Goal: Transaction & Acquisition: Purchase product/service

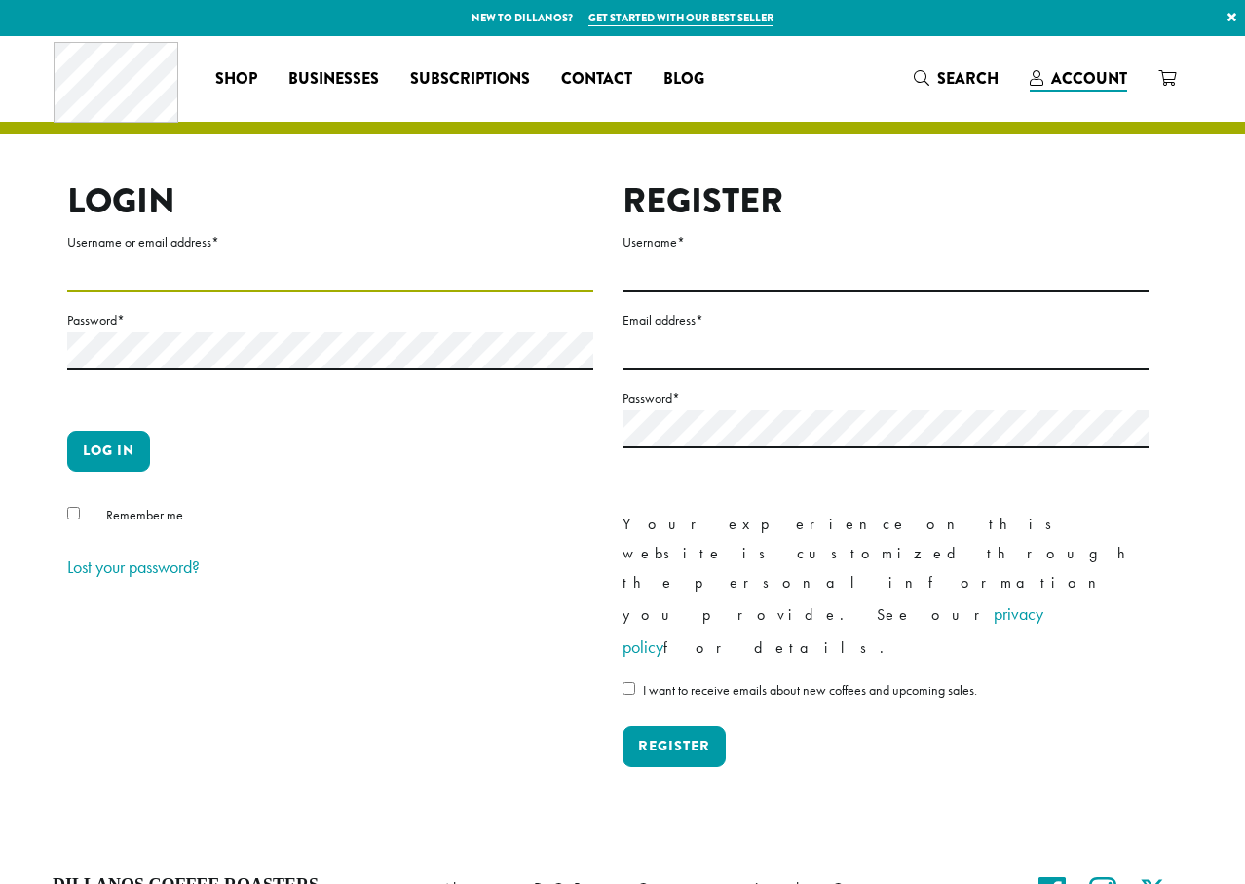
click at [188, 266] on input "Username or email address *" at bounding box center [330, 273] width 526 height 38
type input "**********"
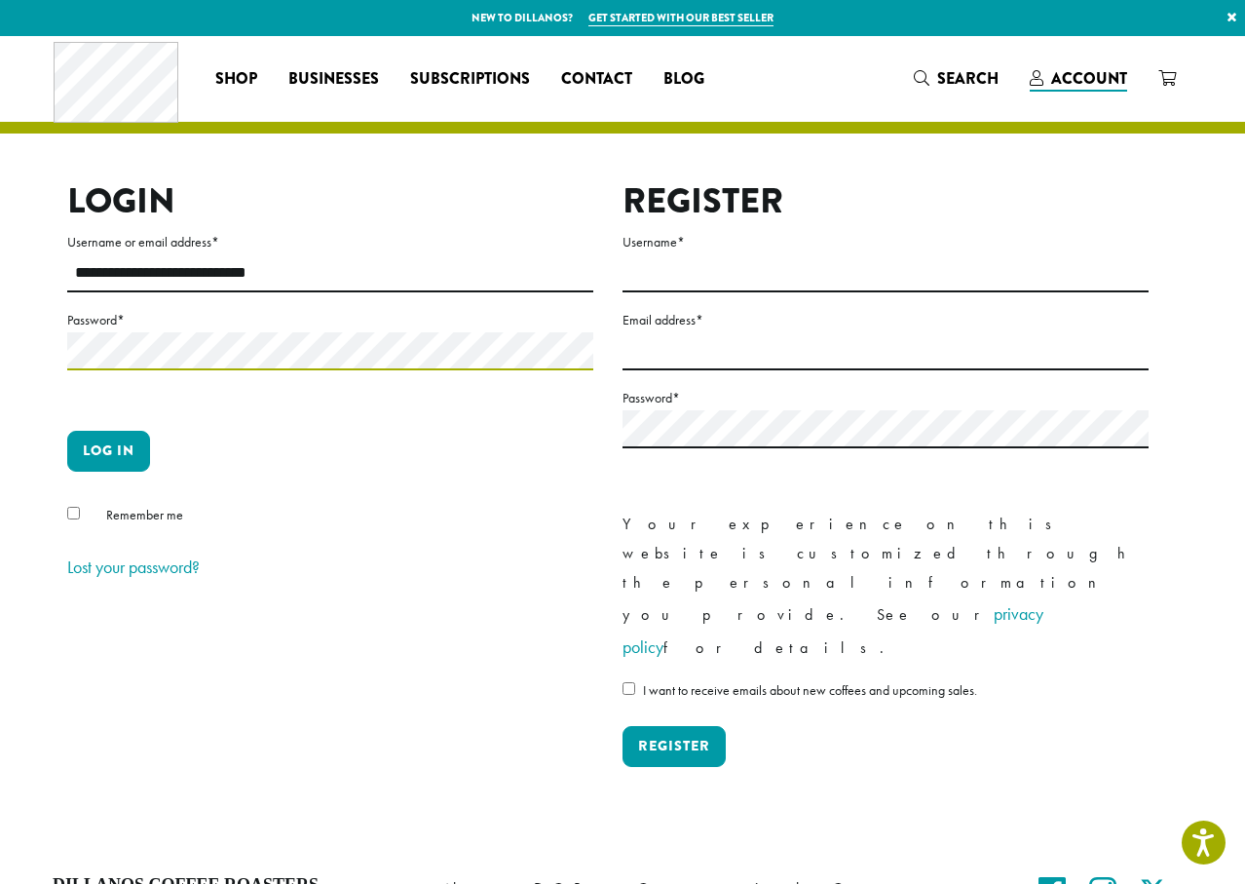
click at [67, 431] on button "Log in" at bounding box center [108, 451] width 83 height 41
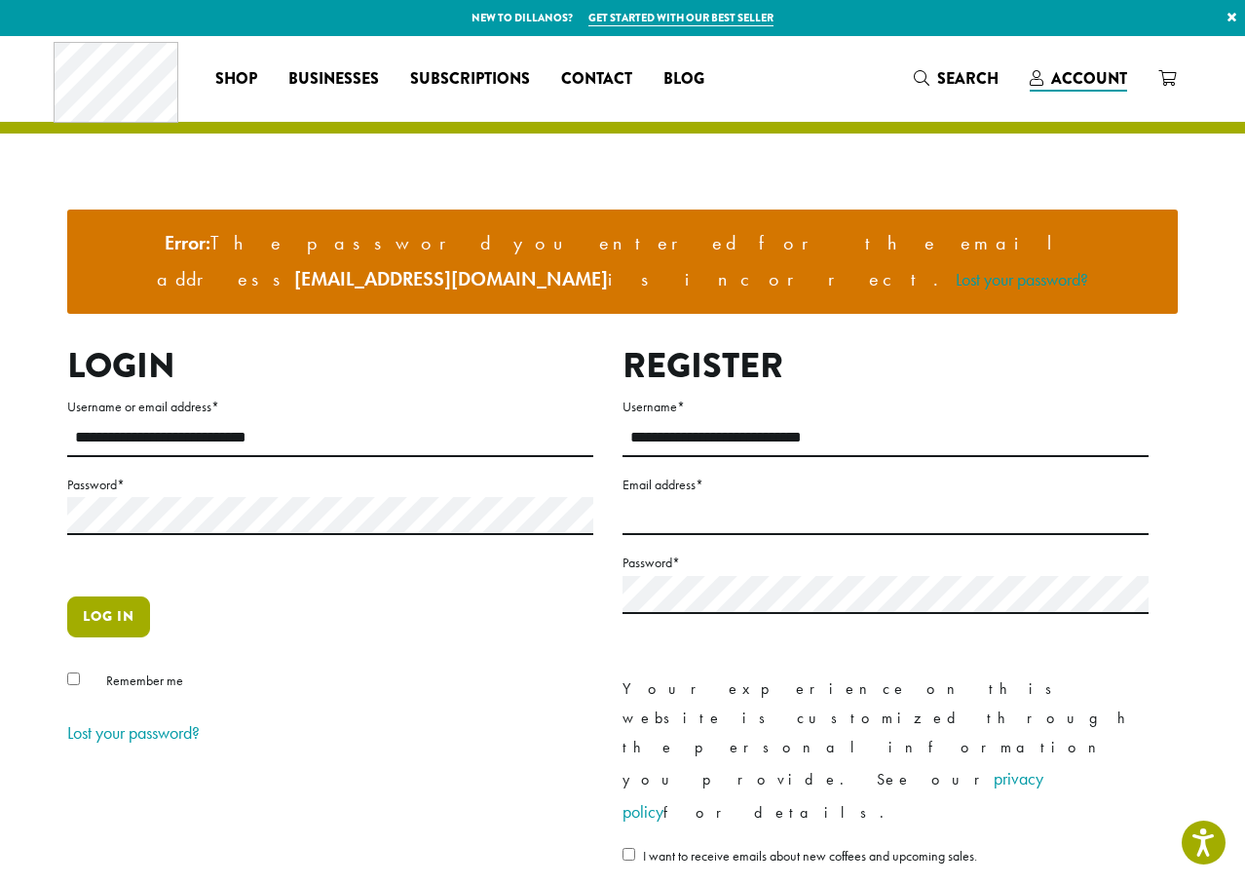
click at [123, 596] on button "Log in" at bounding box center [108, 616] width 83 height 41
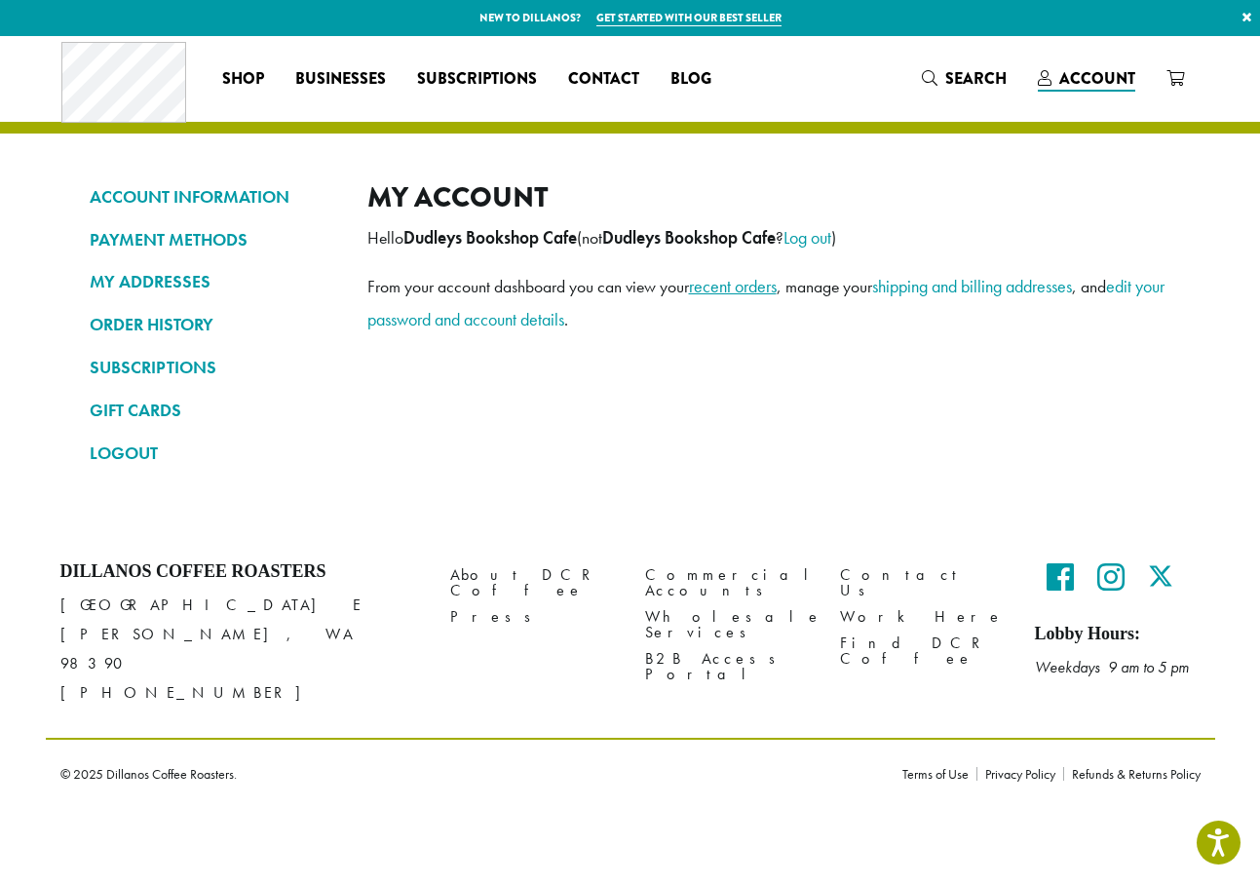
click at [765, 284] on link "recent orders" at bounding box center [733, 286] width 88 height 22
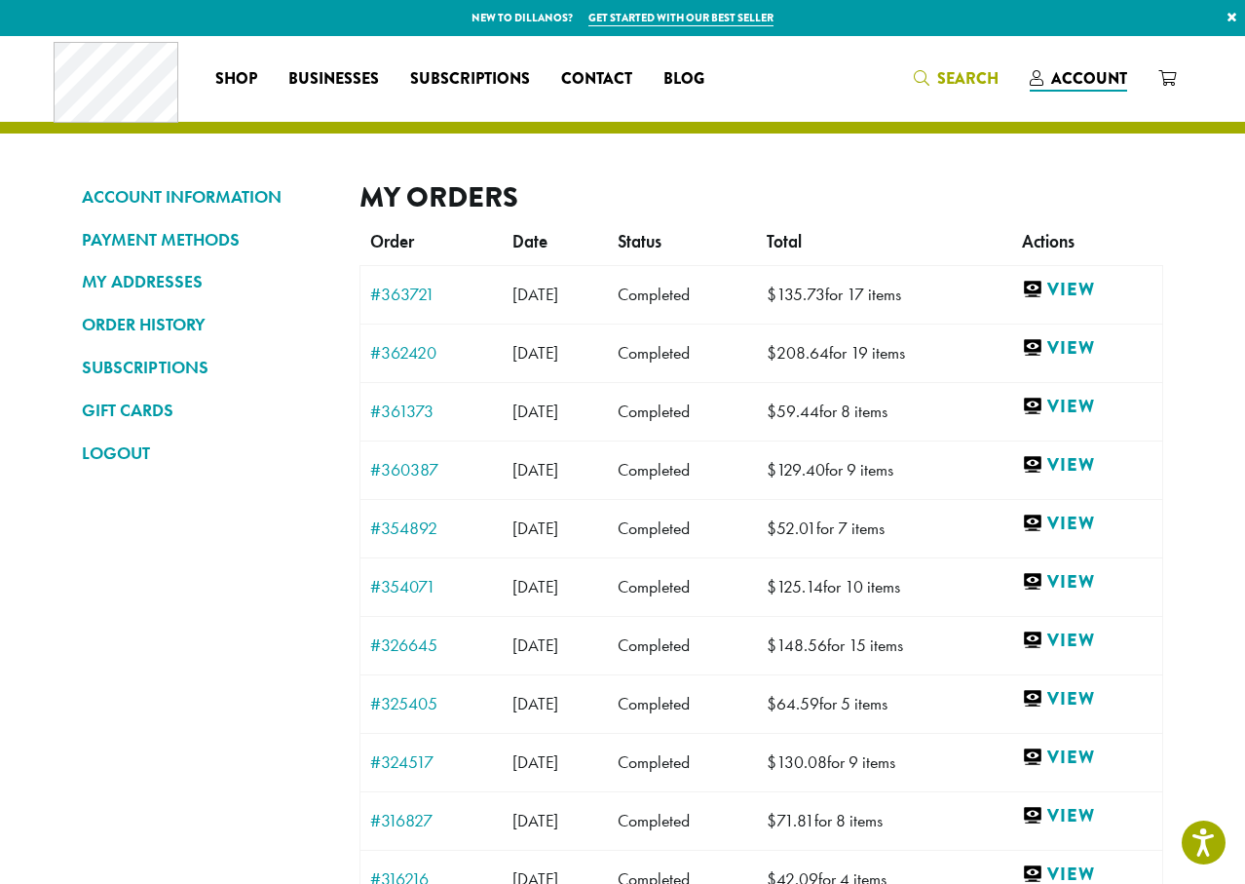
click at [973, 77] on span "Search" at bounding box center [967, 78] width 61 height 22
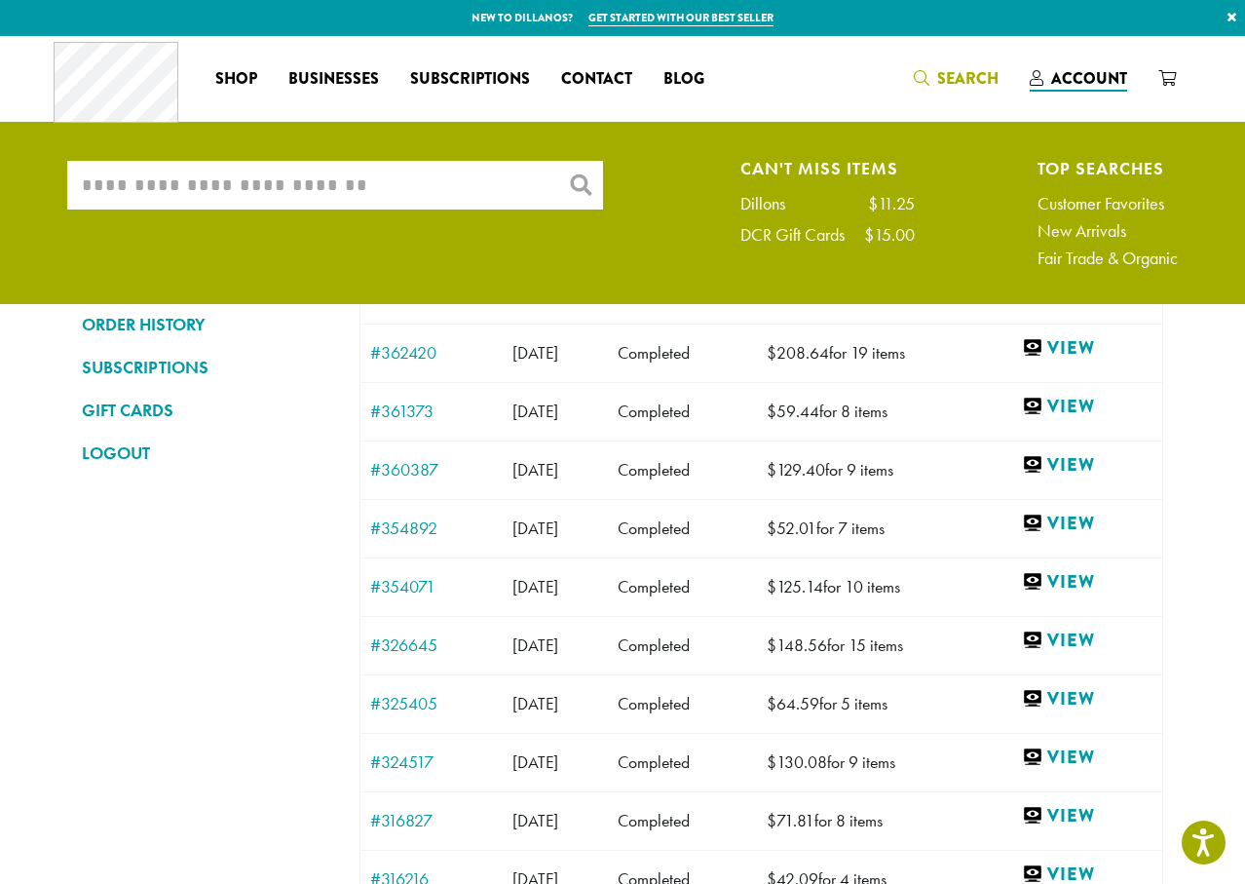
click at [357, 177] on input "What are you searching for?" at bounding box center [335, 185] width 536 height 49
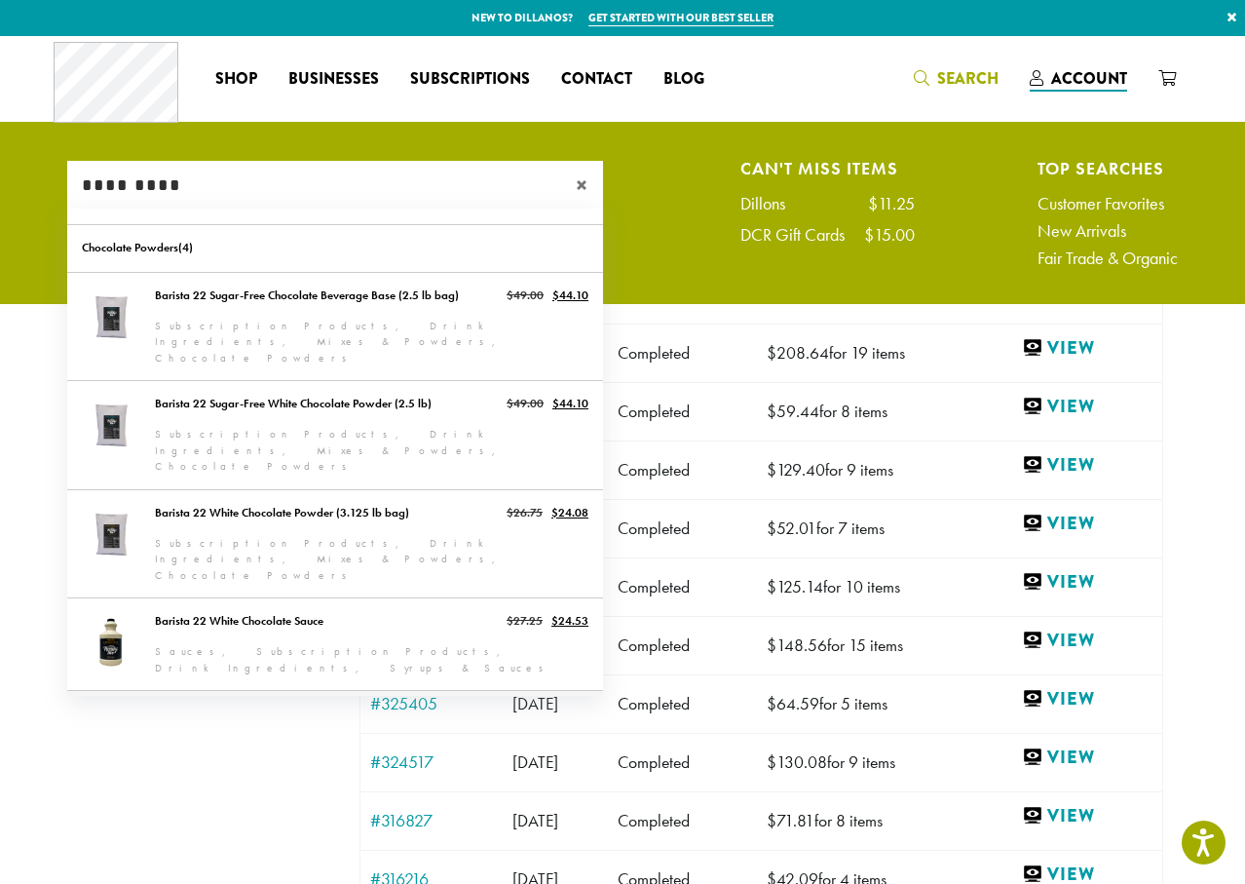
type input "*********"
click at [408, 691] on link "Barista 22 Chocolate Sauce" at bounding box center [335, 737] width 536 height 92
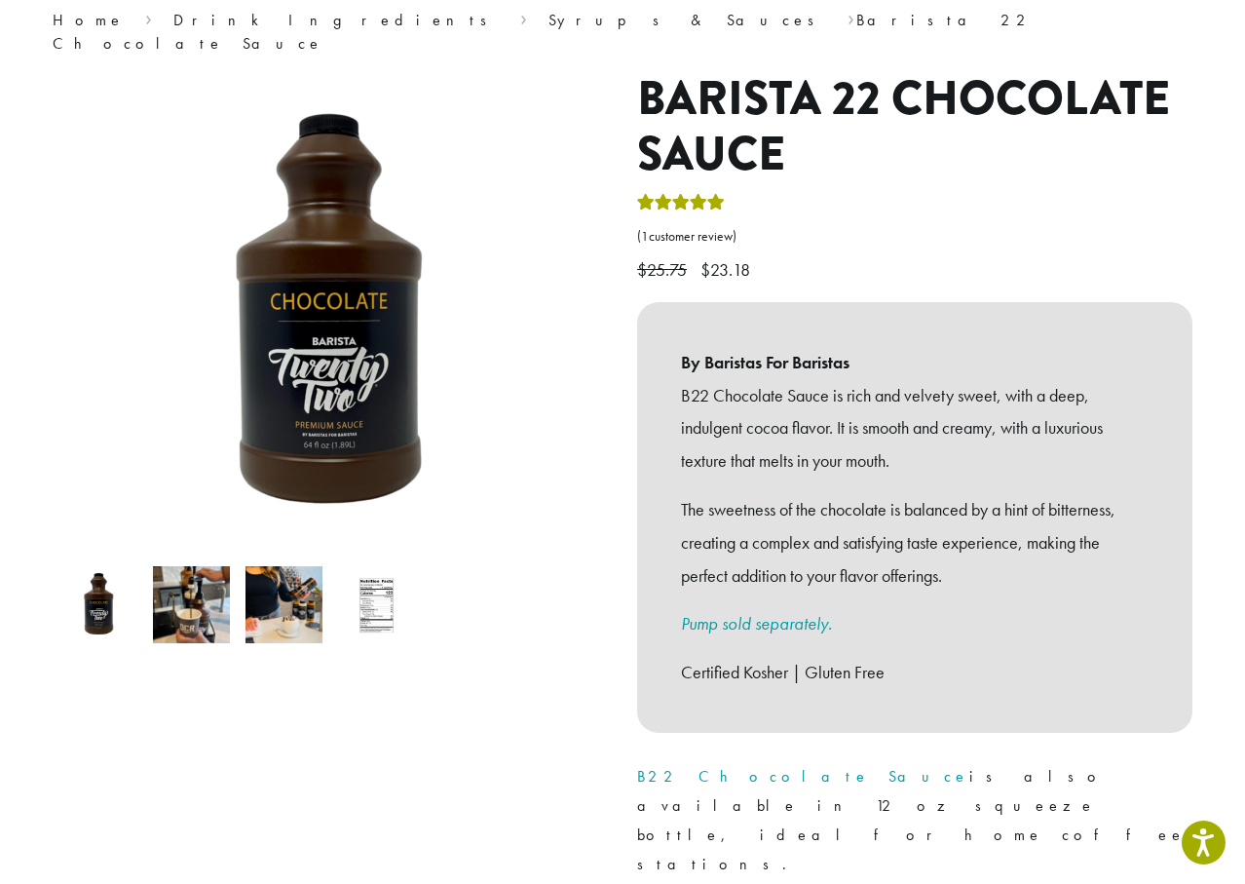
scroll to position [487, 0]
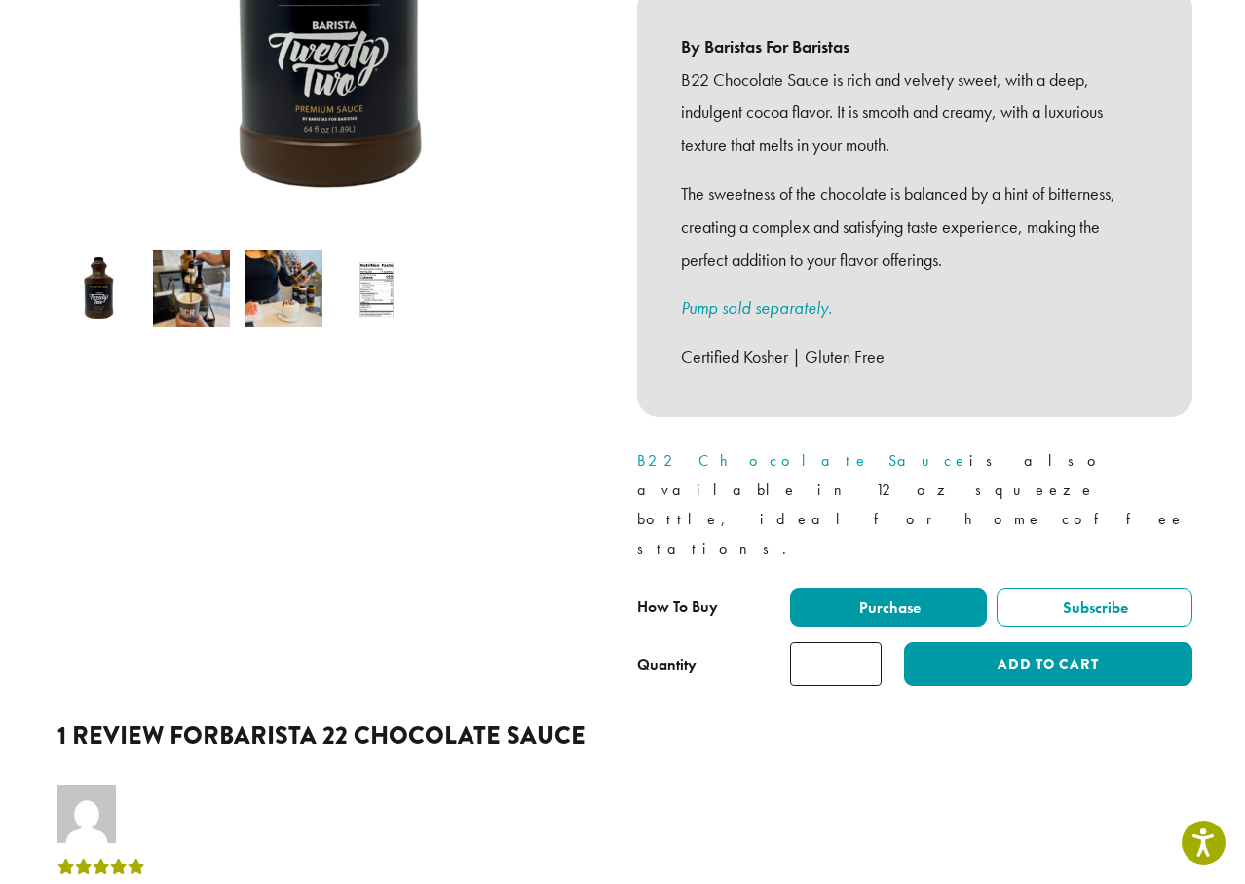
click at [866, 642] on input "*" at bounding box center [836, 664] width 92 height 44
drag, startPoint x: 864, startPoint y: 590, endPoint x: 884, endPoint y: 588, distance: 20.5
type input "*"
click at [866, 642] on input "*" at bounding box center [836, 664] width 92 height 44
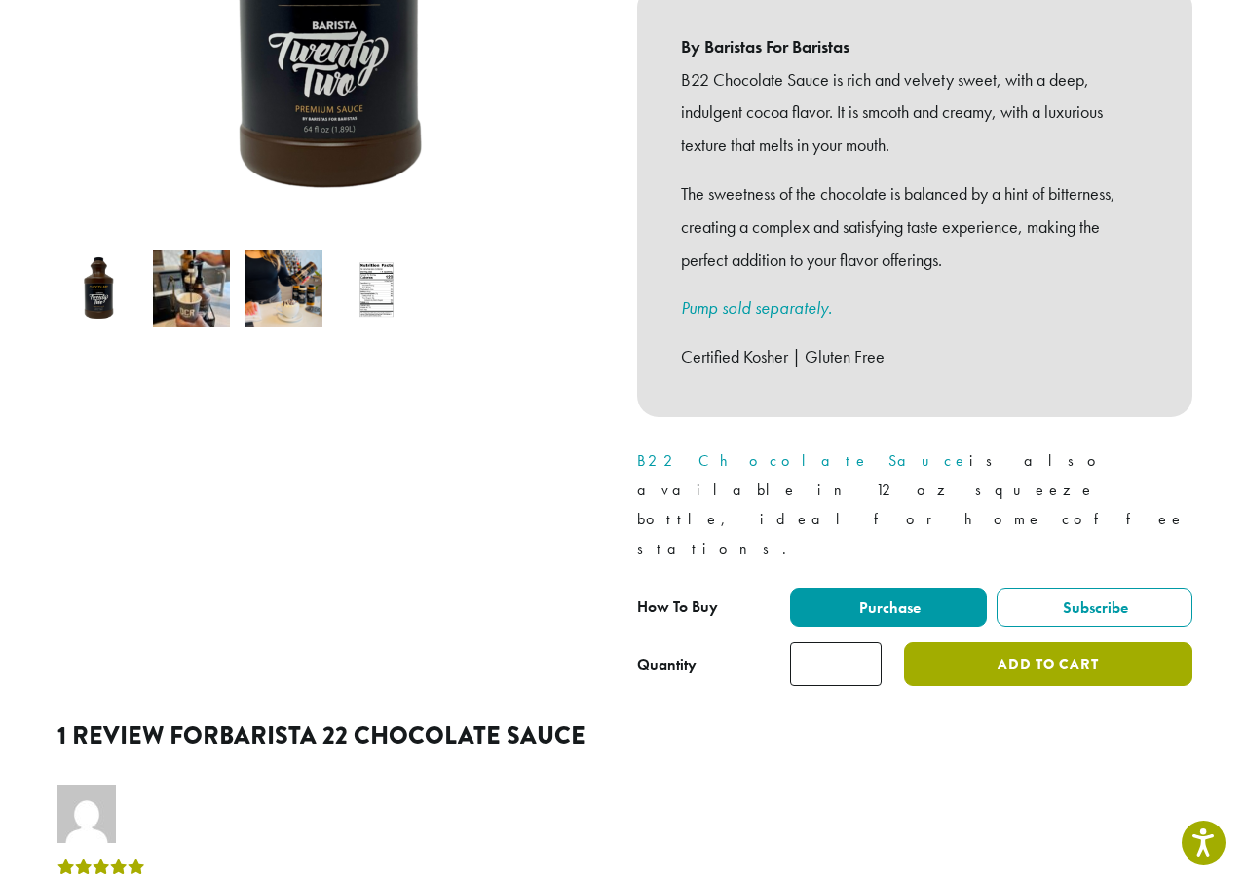
click at [958, 642] on button "Add to cart" at bounding box center [1048, 664] width 288 height 44
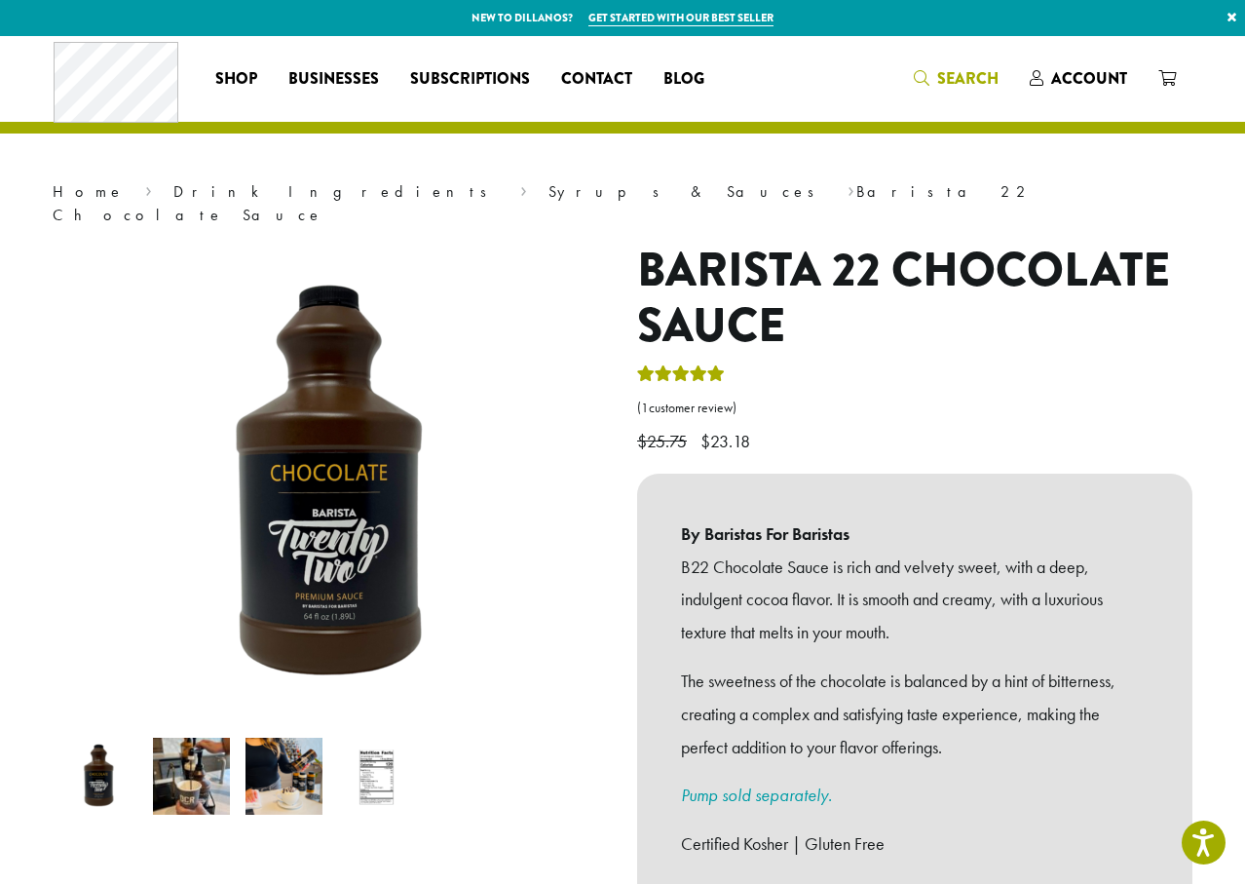
click at [965, 77] on span "Search" at bounding box center [967, 78] width 61 height 22
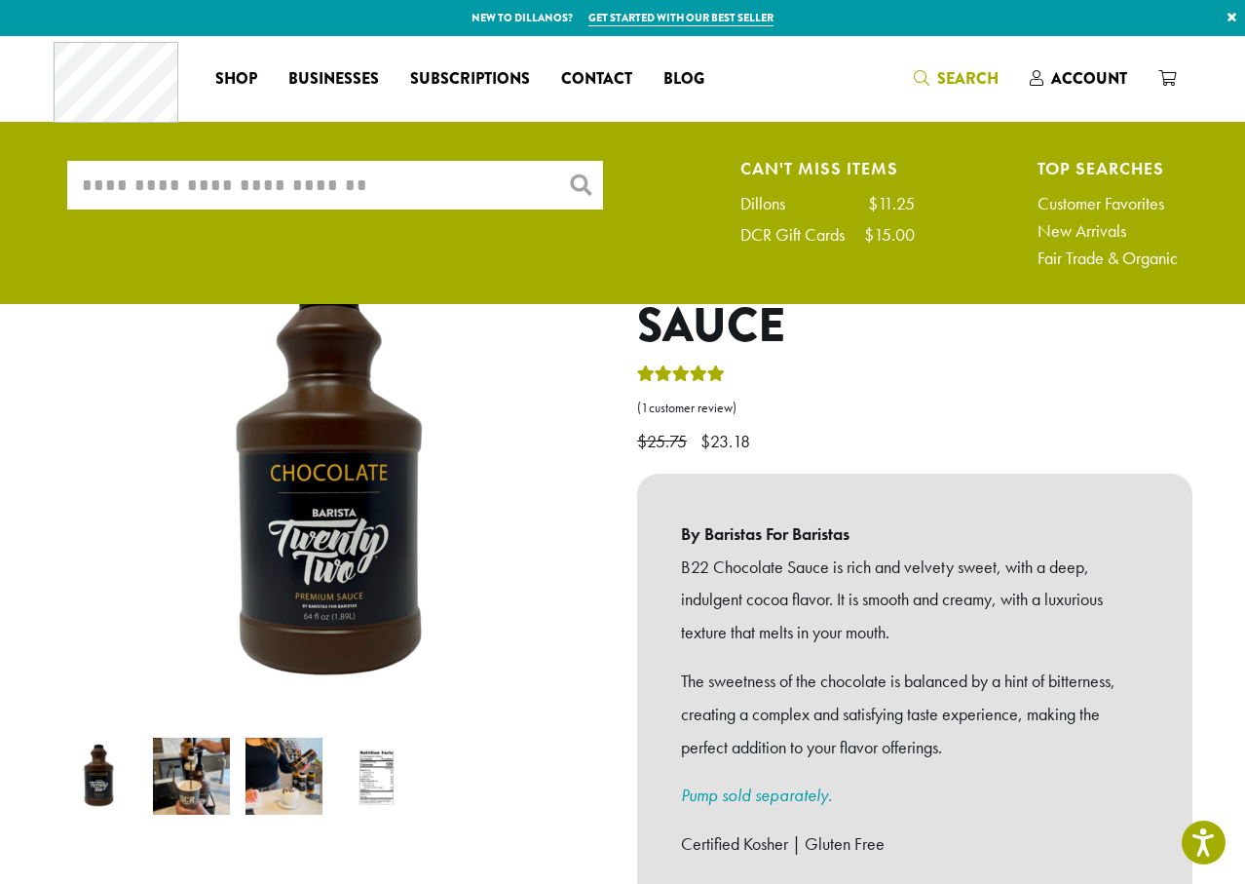
click at [303, 174] on input "What are you searching for?" at bounding box center [335, 185] width 536 height 49
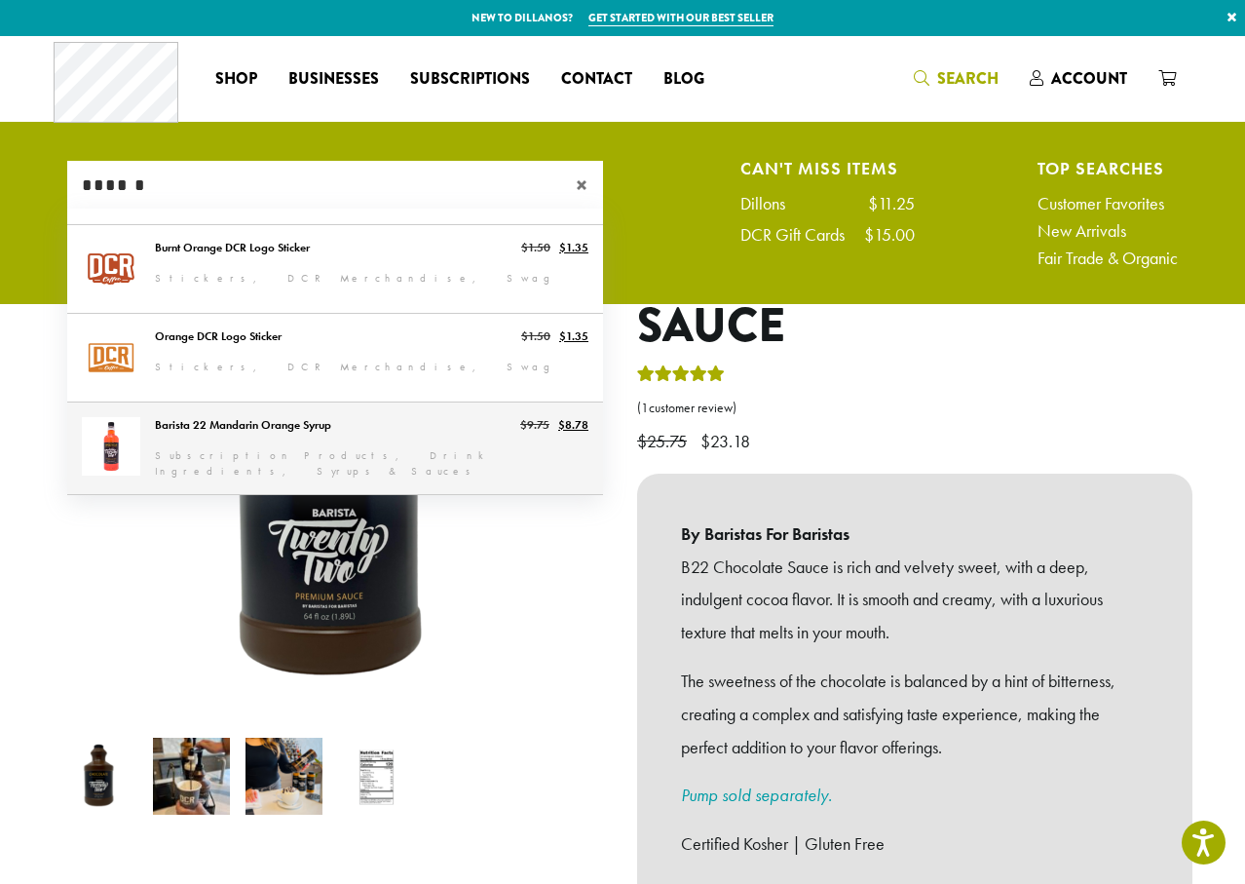
type input "******"
click at [407, 429] on link "Barista 22 Mandarin Orange Syrup" at bounding box center [335, 448] width 536 height 92
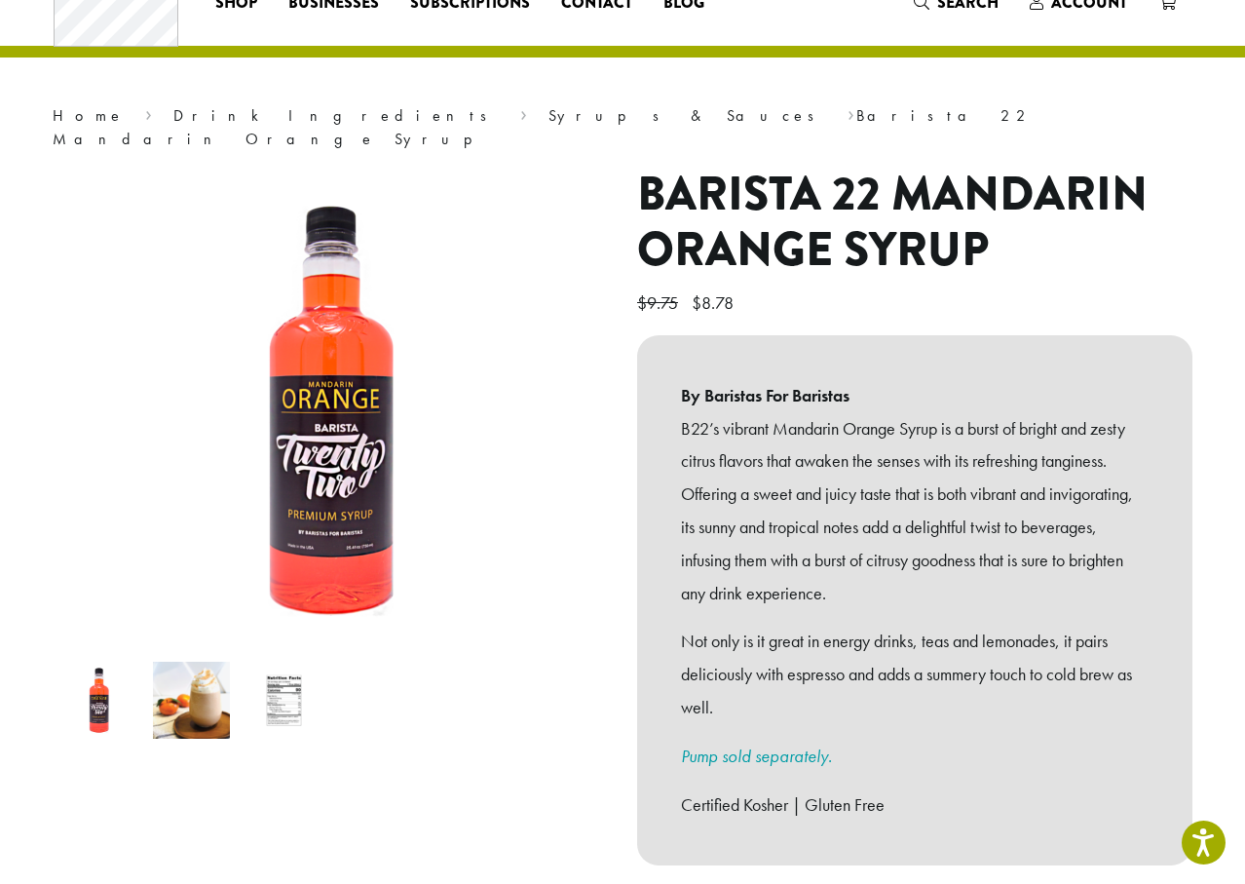
scroll to position [195, 0]
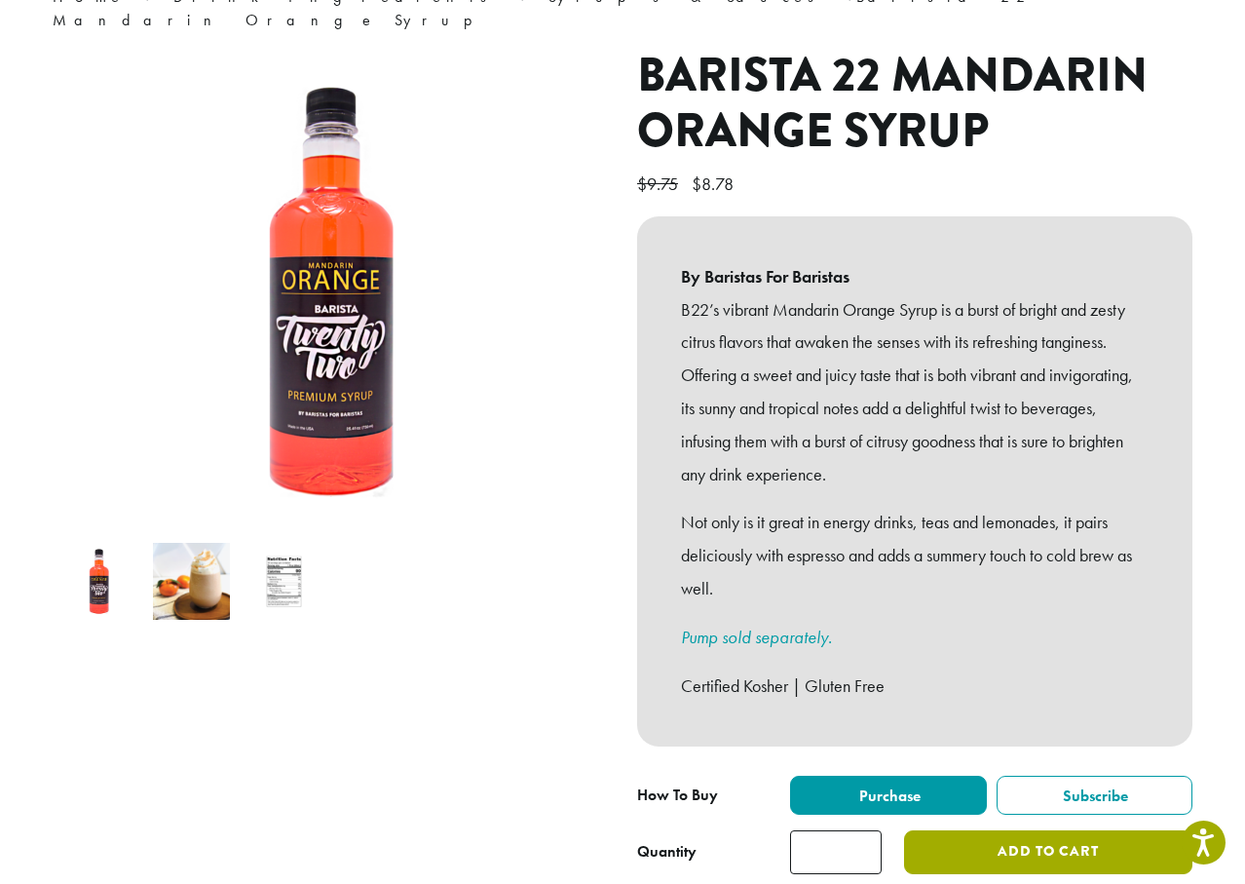
click at [1018, 832] on button "Add to cart" at bounding box center [1048, 852] width 288 height 44
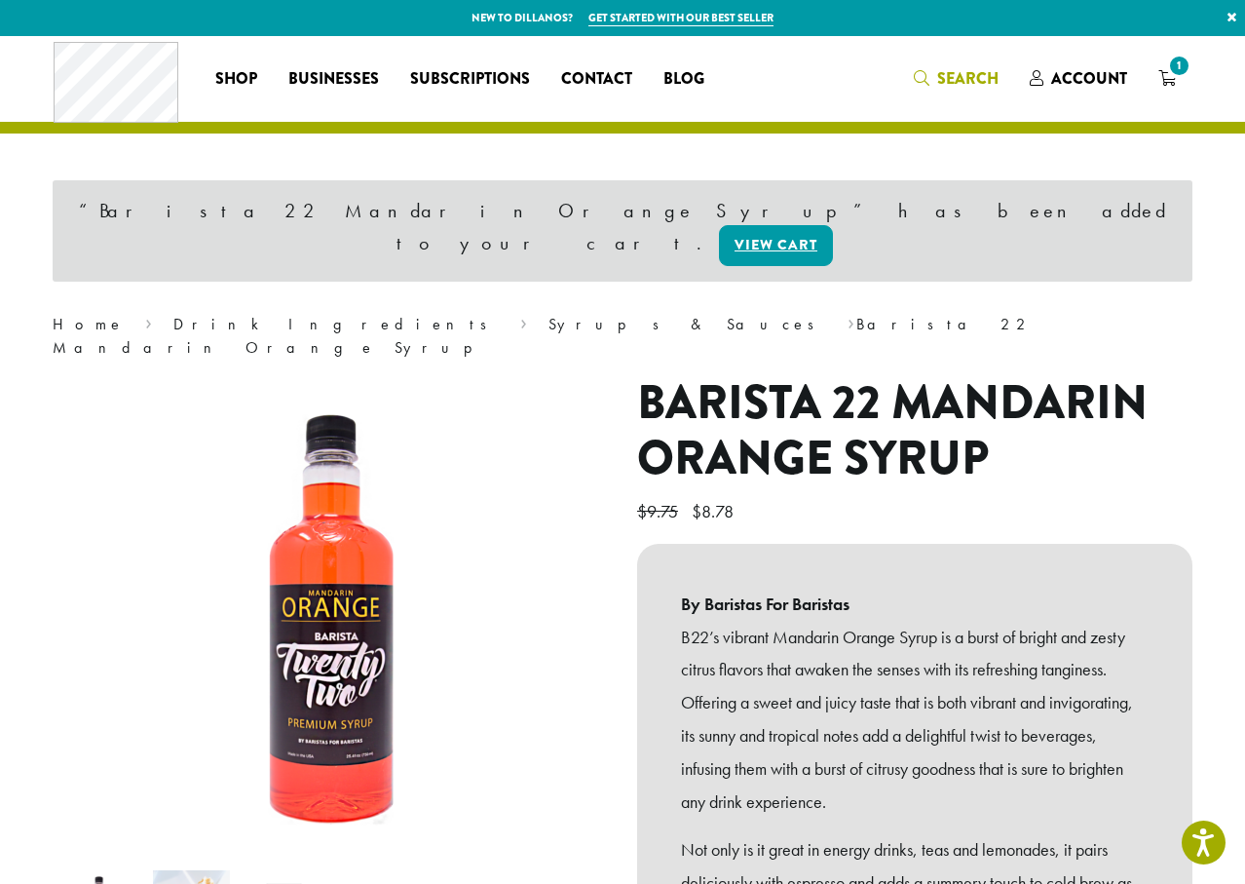
click at [958, 85] on span "Search" at bounding box center [967, 78] width 61 height 22
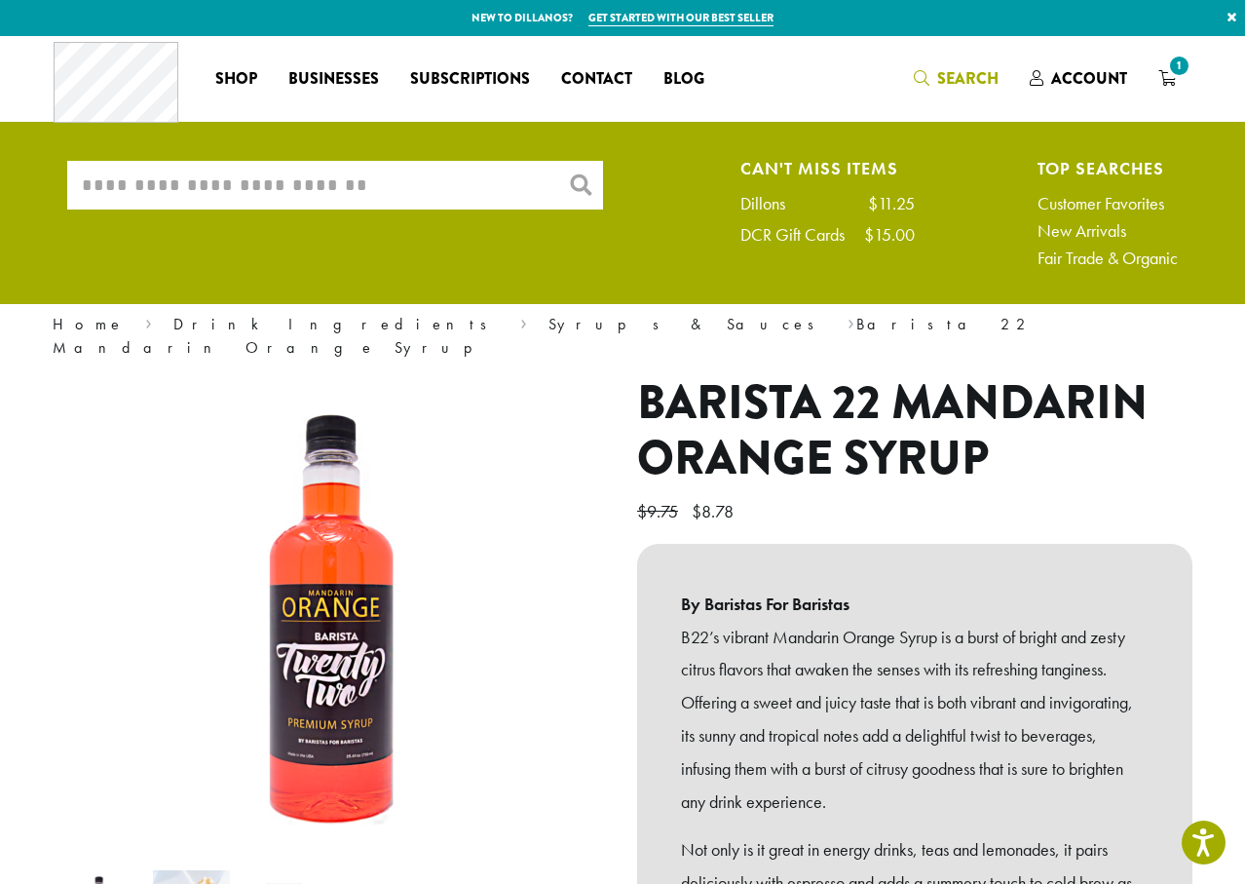
click at [458, 183] on input "What are you searching for?" at bounding box center [335, 185] width 536 height 49
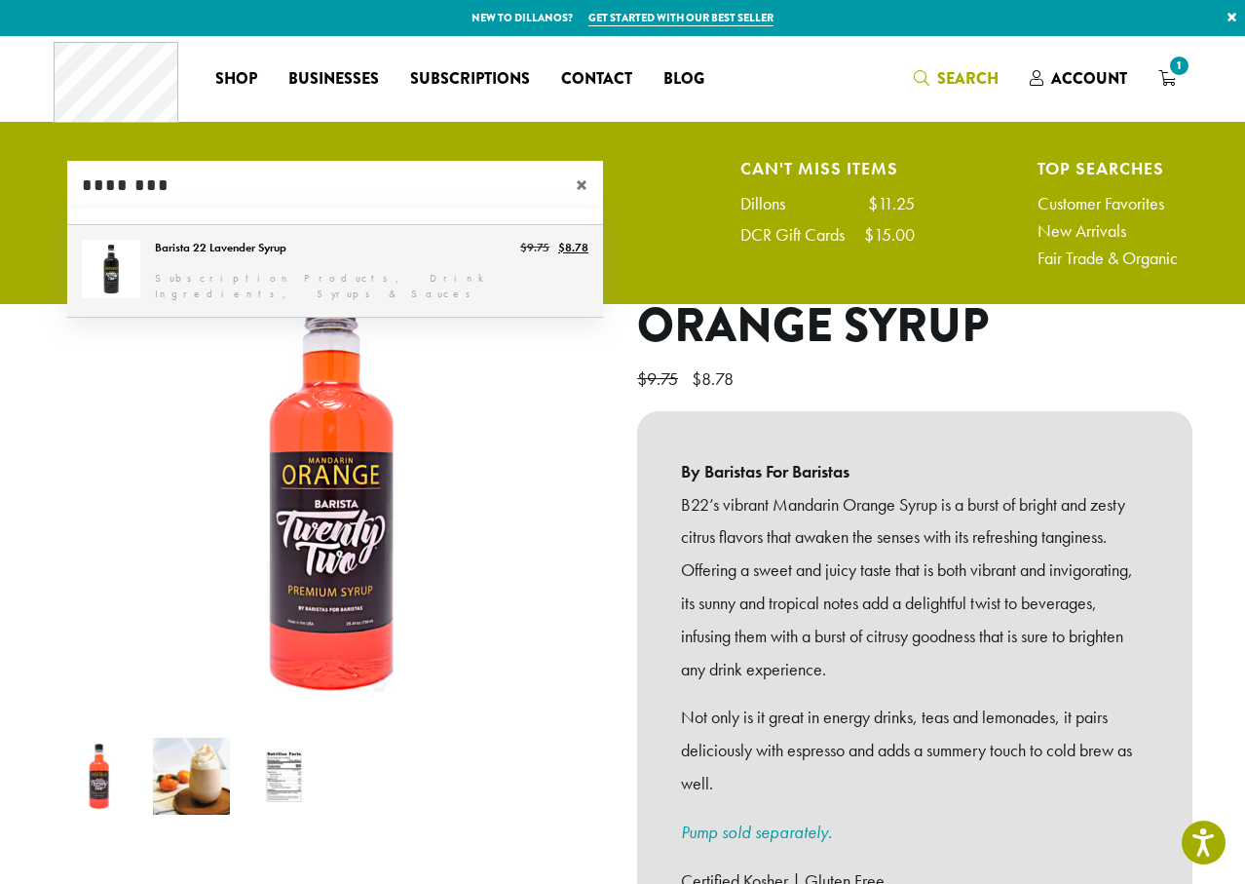
type input "********"
click at [191, 258] on link "Barista 22 Lavender Syrup" at bounding box center [335, 271] width 536 height 92
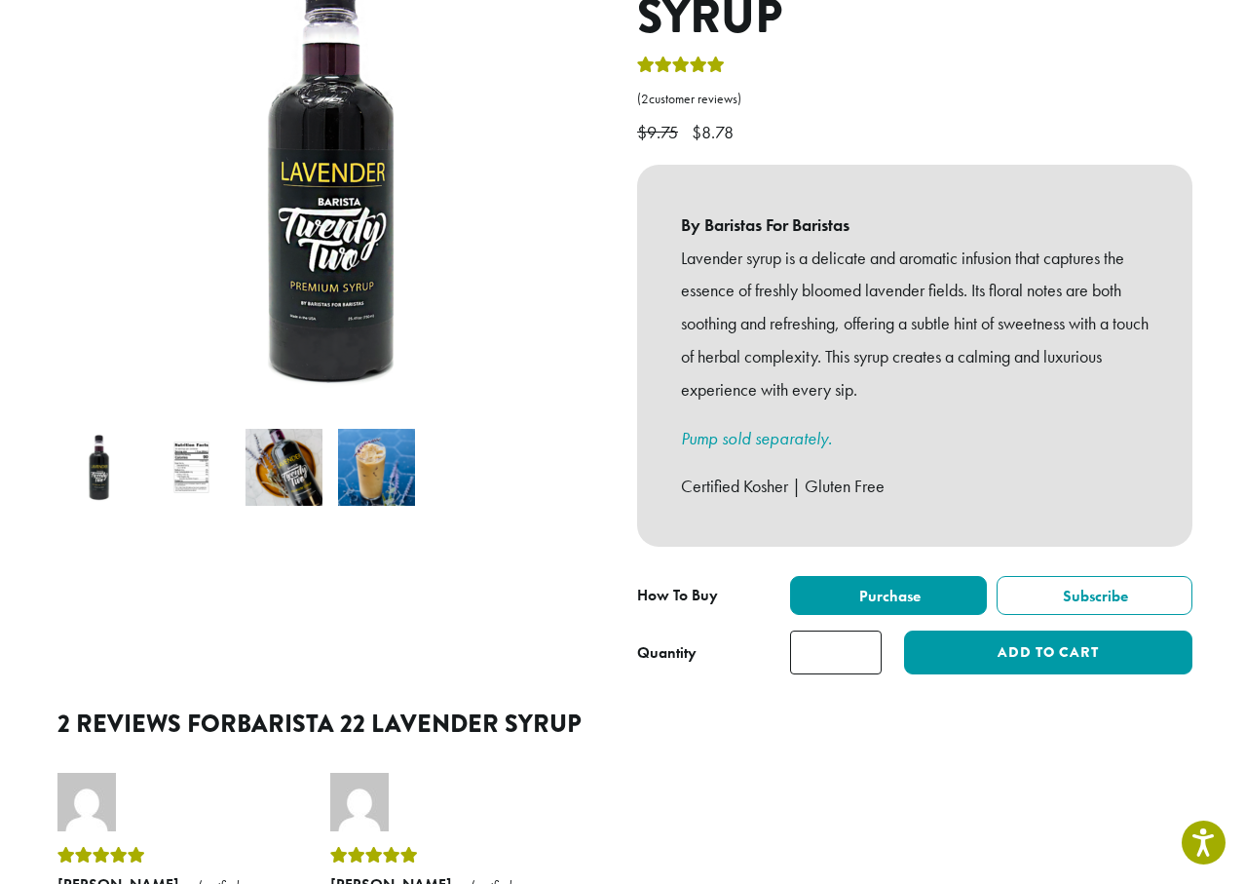
scroll to position [390, 0]
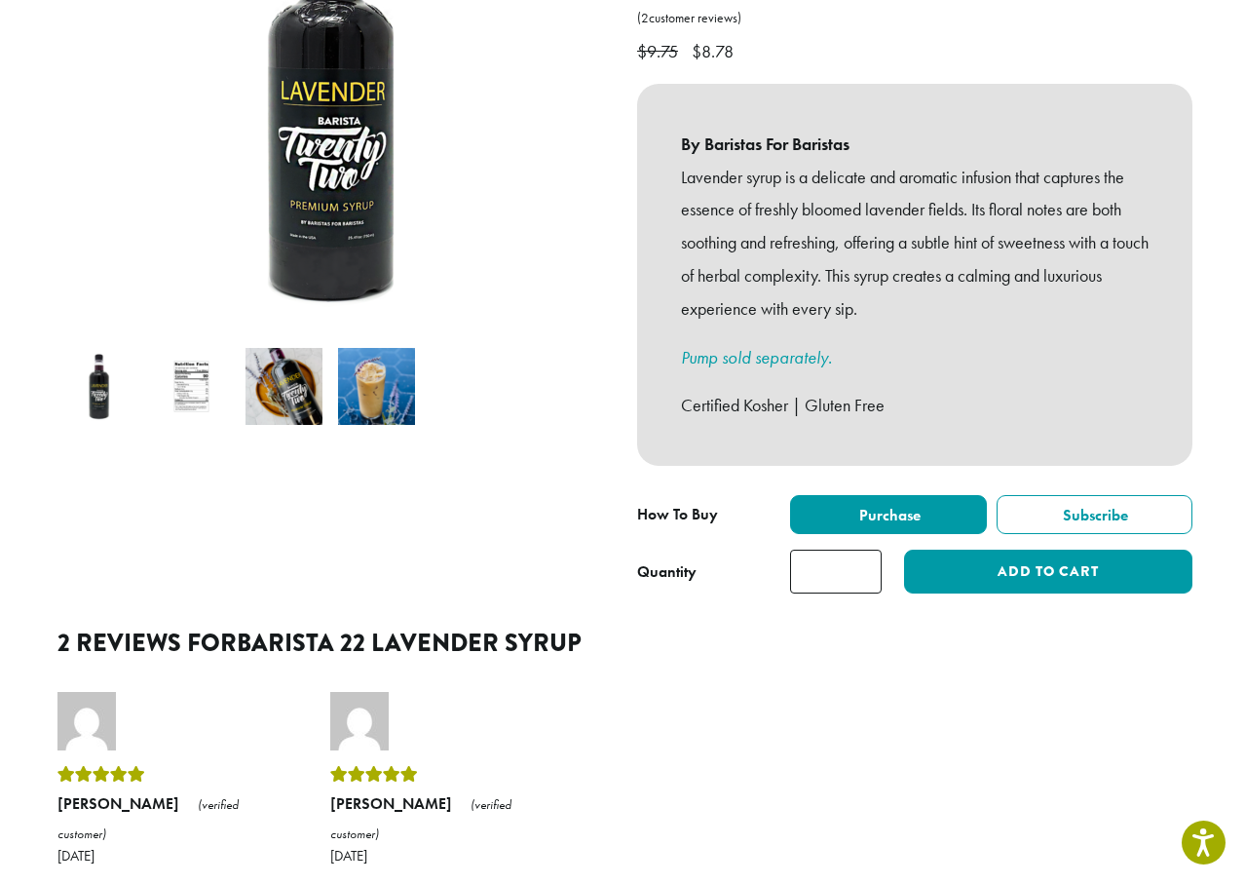
type input "*"
click at [863, 549] on input "*" at bounding box center [836, 571] width 92 height 44
click at [987, 551] on button "Add to cart" at bounding box center [1048, 571] width 288 height 44
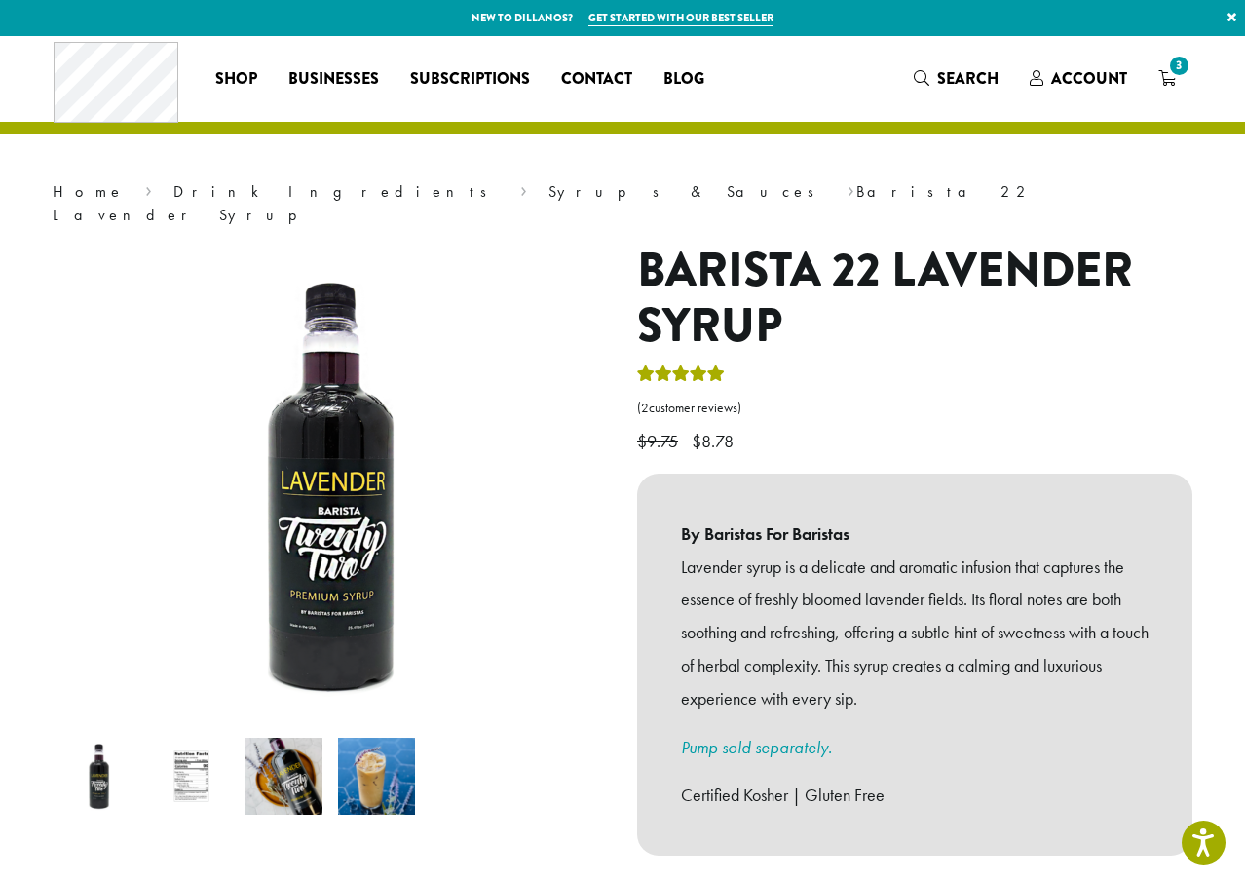
click at [659, 255] on h1 "Barista 22 Lavender Syrup" at bounding box center [914, 299] width 555 height 112
click at [976, 74] on span "Search" at bounding box center [967, 78] width 61 height 22
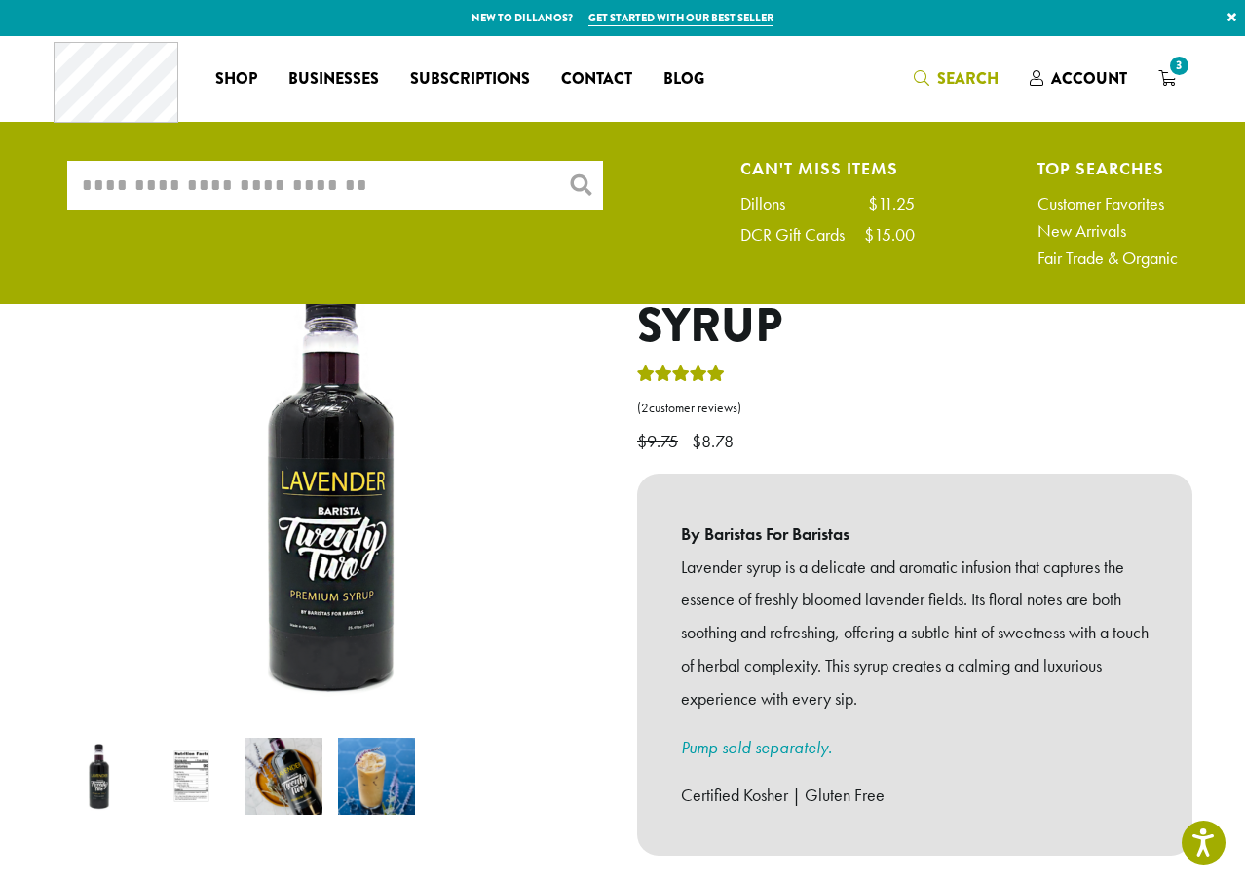
click at [1032, 409] on p "$ 9.75 Original price was: $9.75. $ 8.78 Current price is: $8.78." at bounding box center [914, 409] width 555 height 95
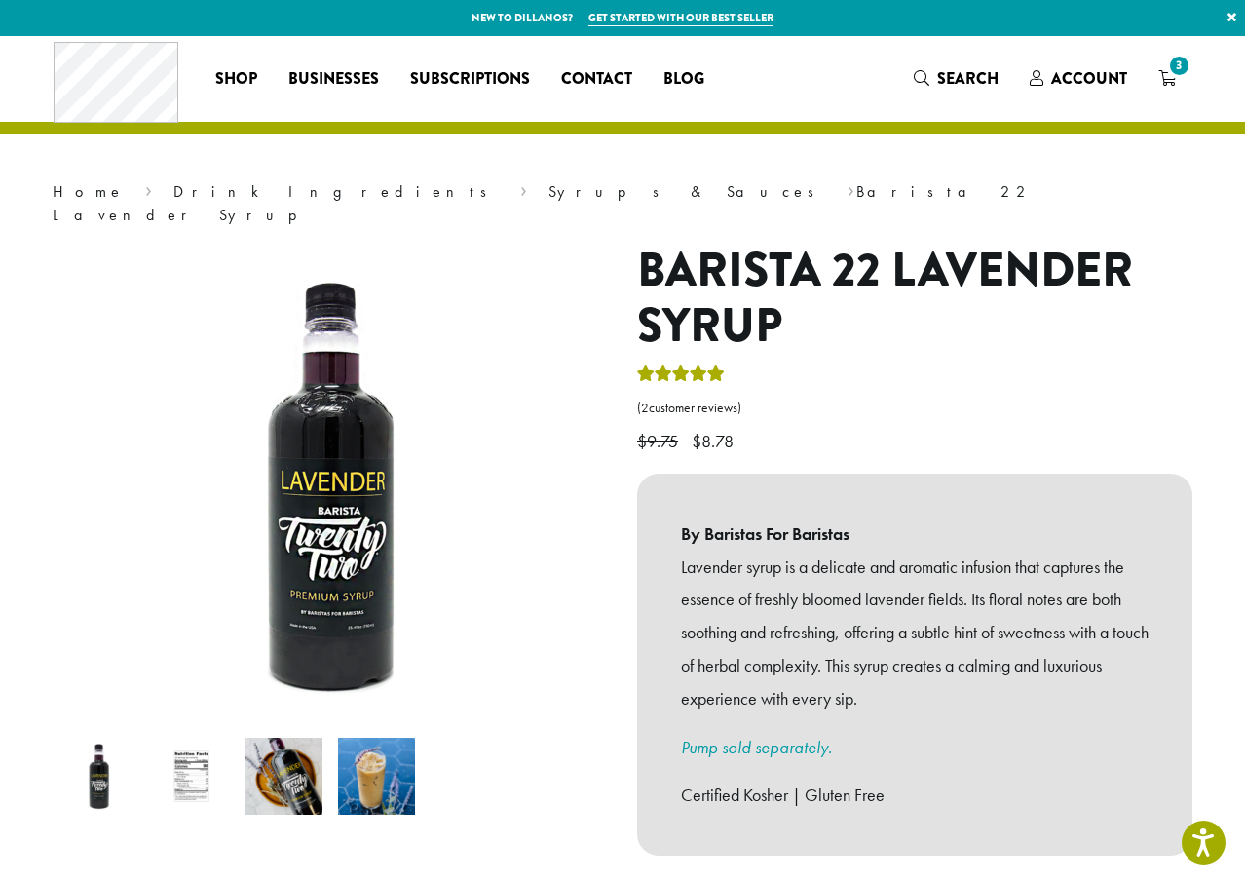
drag, startPoint x: 972, startPoint y: 89, endPoint x: 847, endPoint y: 104, distance: 125.7
click at [972, 88] on span "Search" at bounding box center [967, 78] width 61 height 22
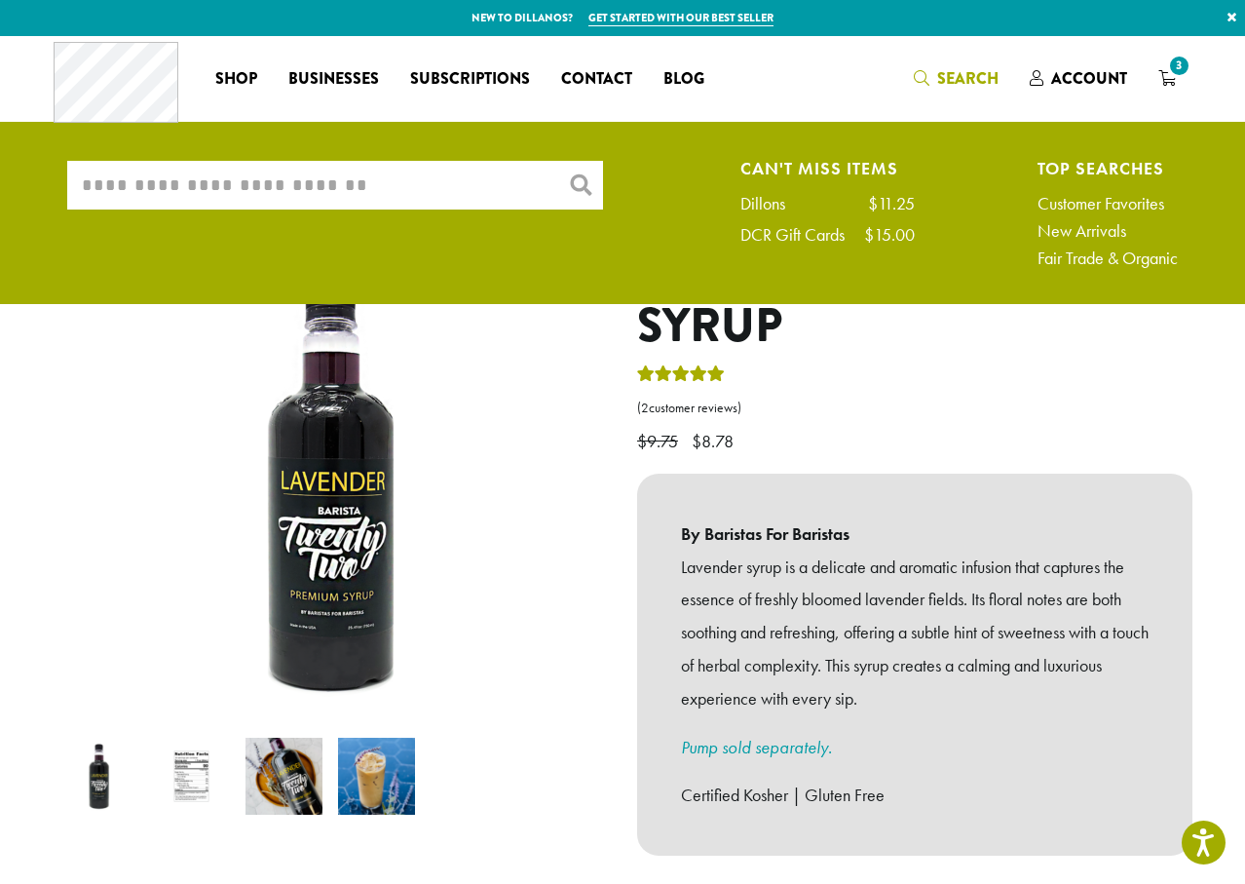
click at [289, 188] on input "What are you searching for?" at bounding box center [335, 185] width 536 height 49
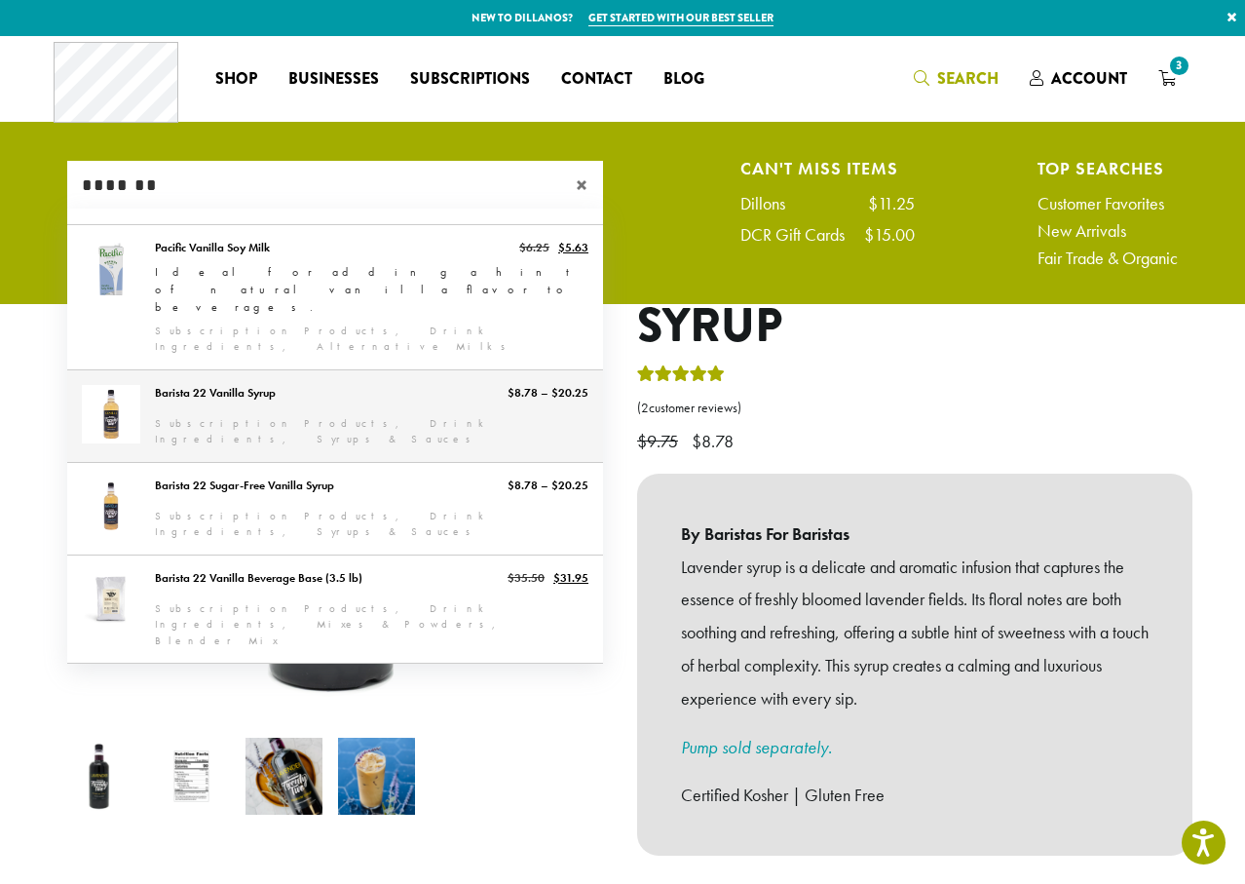
type input "*******"
click at [389, 370] on link "Barista 22 Vanilla Syrup" at bounding box center [335, 416] width 536 height 92
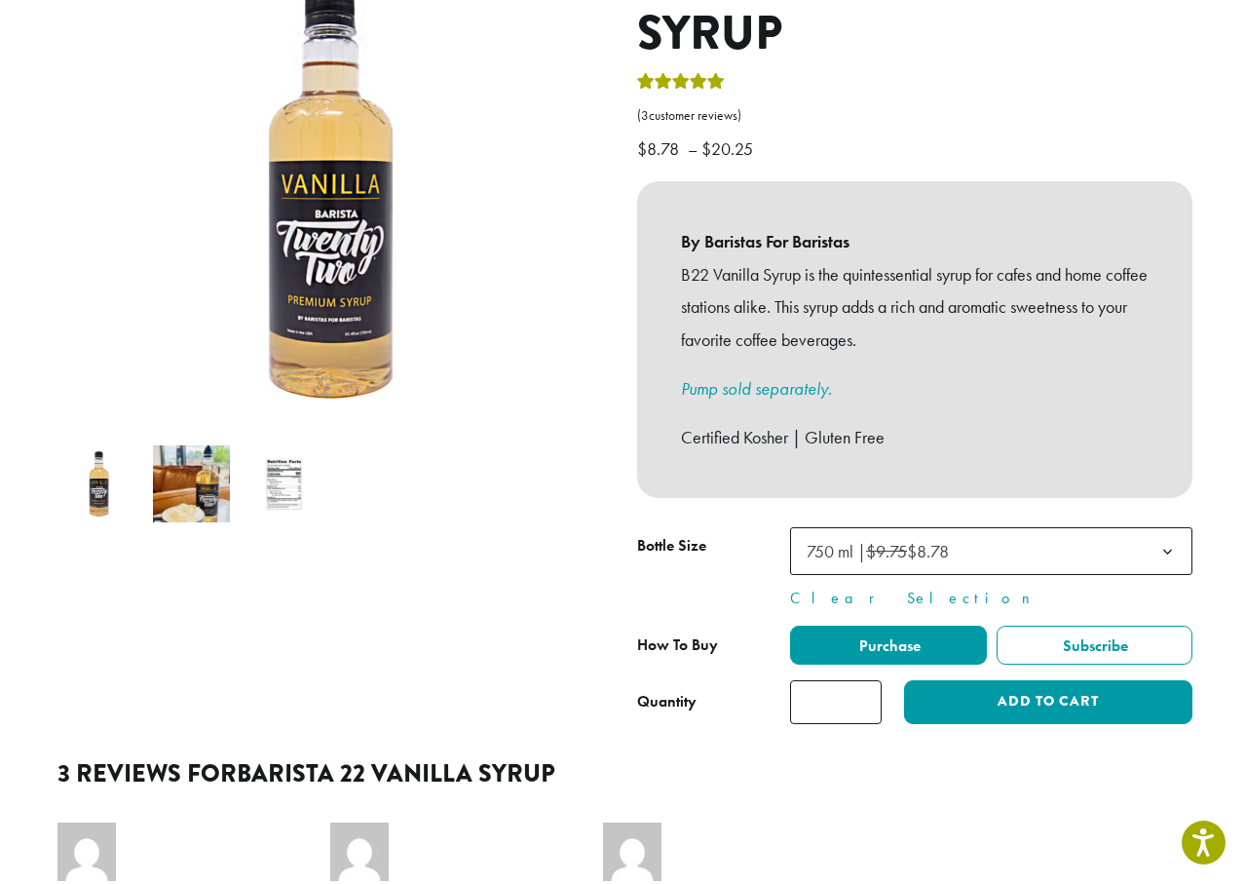
click at [865, 680] on input "*" at bounding box center [836, 702] width 92 height 44
type input "*"
click at [866, 684] on input "*" at bounding box center [836, 702] width 92 height 44
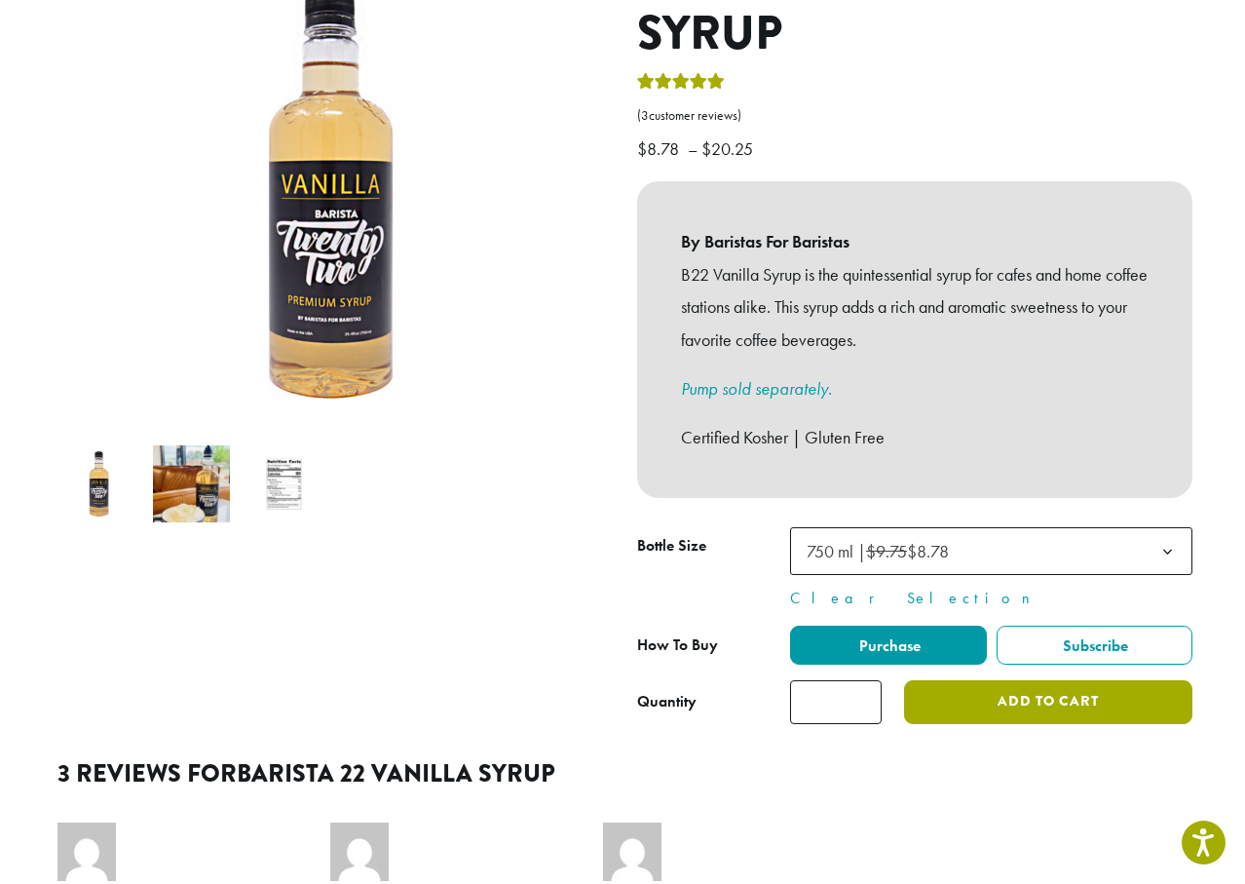
click at [972, 685] on button "Add to cart" at bounding box center [1048, 702] width 288 height 44
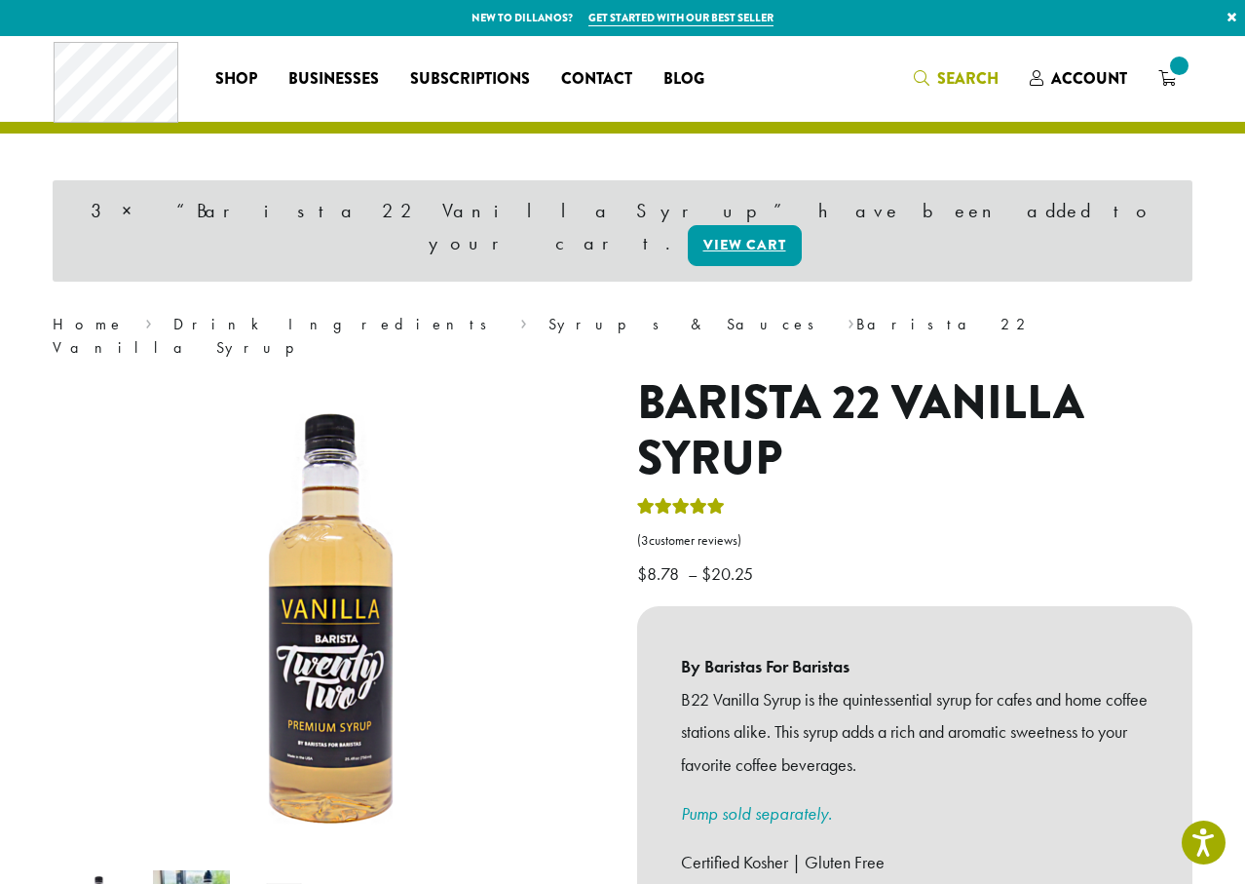
click at [966, 82] on span "Search" at bounding box center [967, 78] width 61 height 22
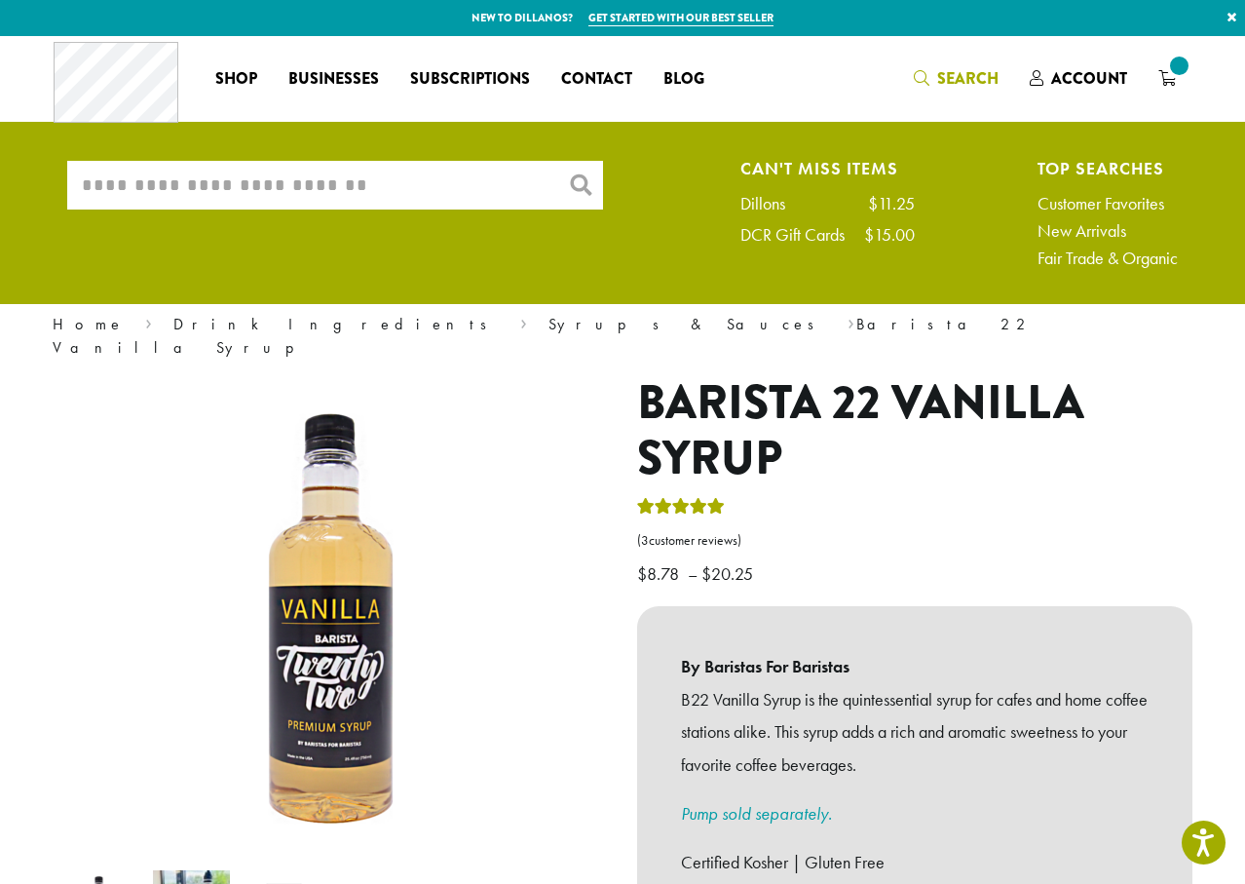
click at [452, 167] on input "What are you searching for?" at bounding box center [335, 185] width 536 height 49
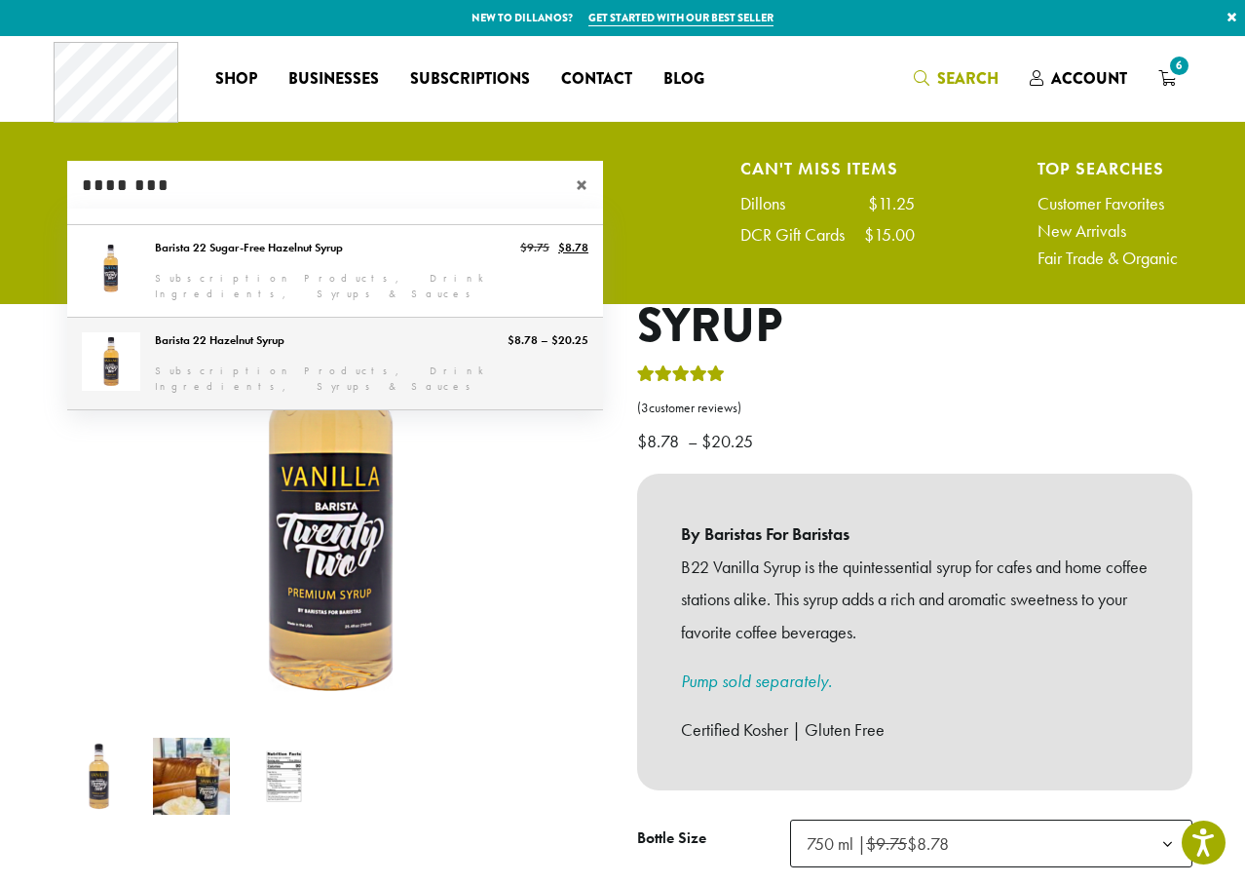
type input "********"
click at [308, 371] on link "Barista 22 Hazelnut Syrup" at bounding box center [335, 364] width 536 height 92
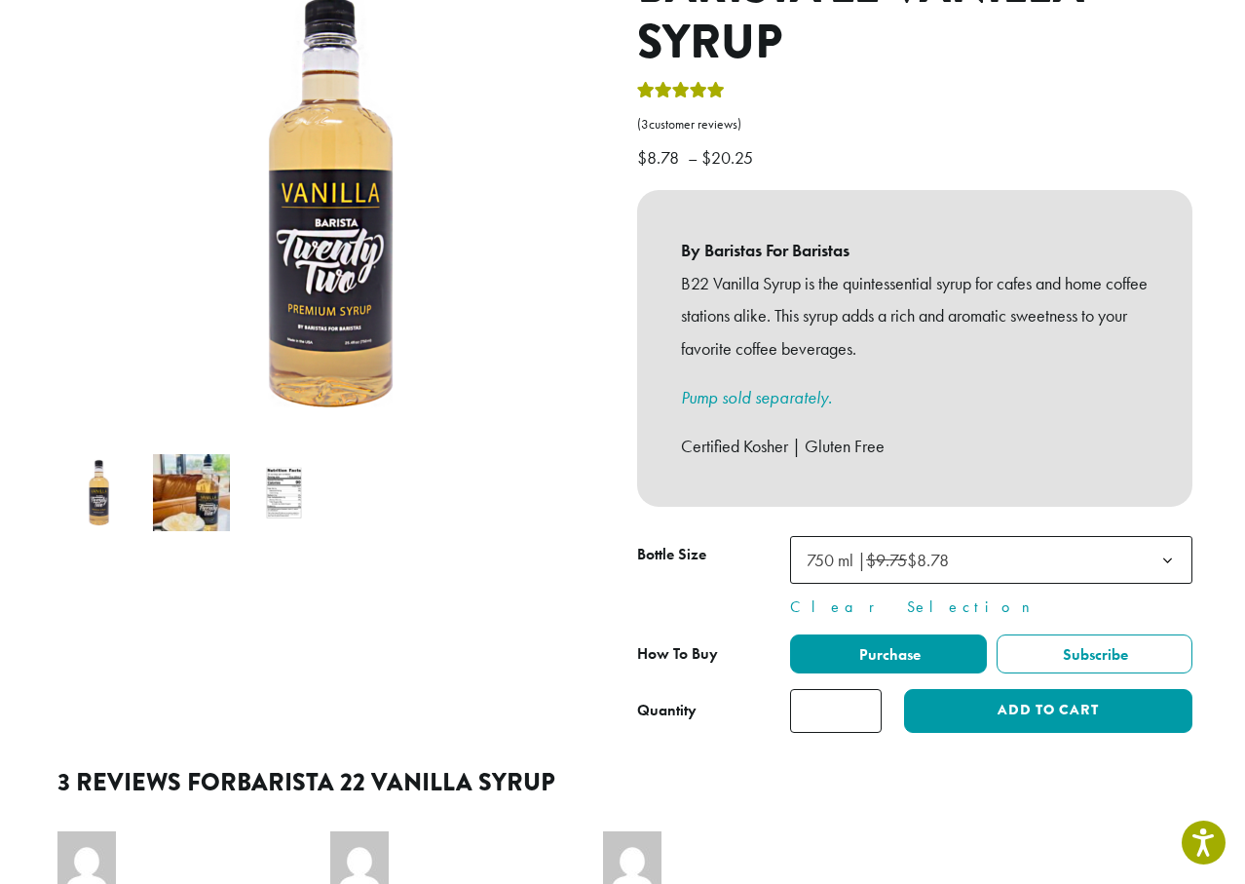
scroll to position [292, 0]
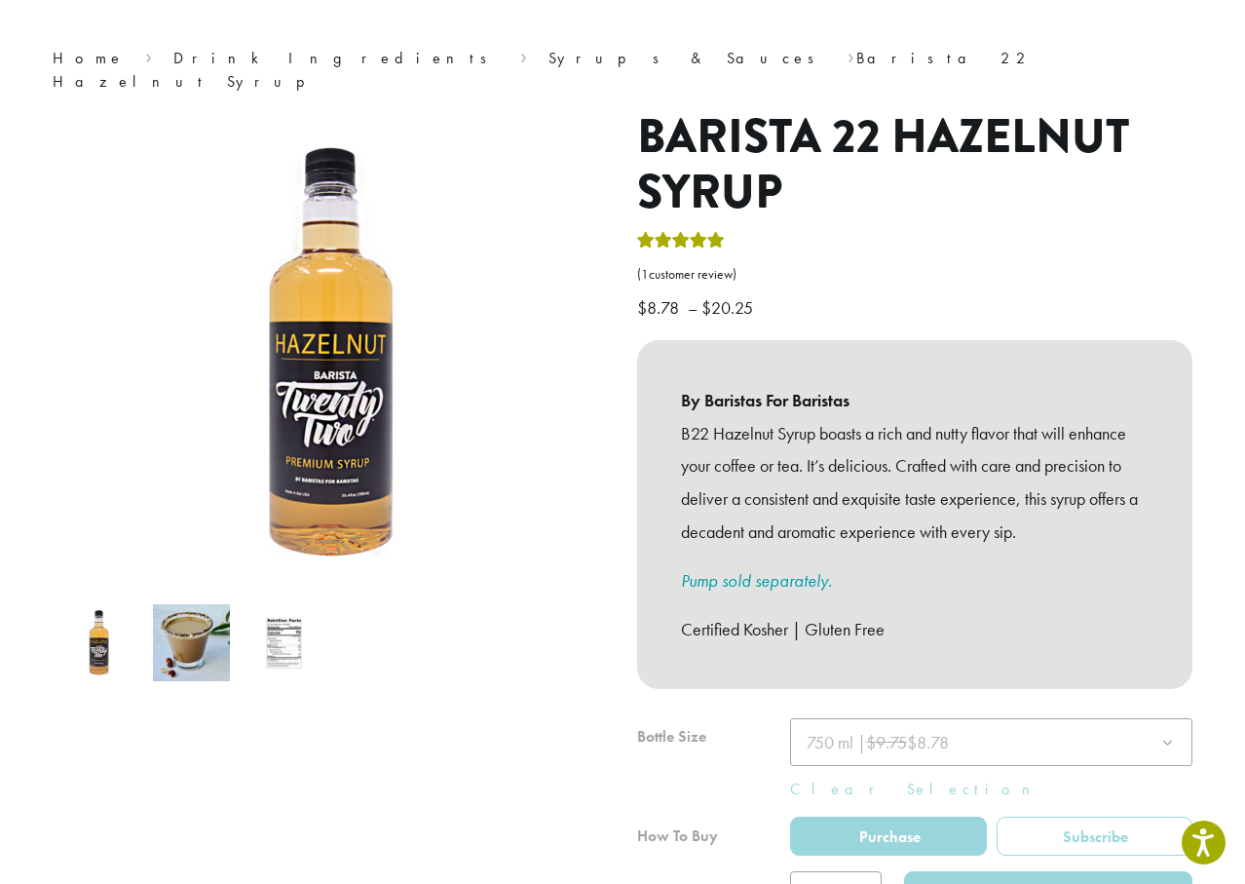
scroll to position [487, 0]
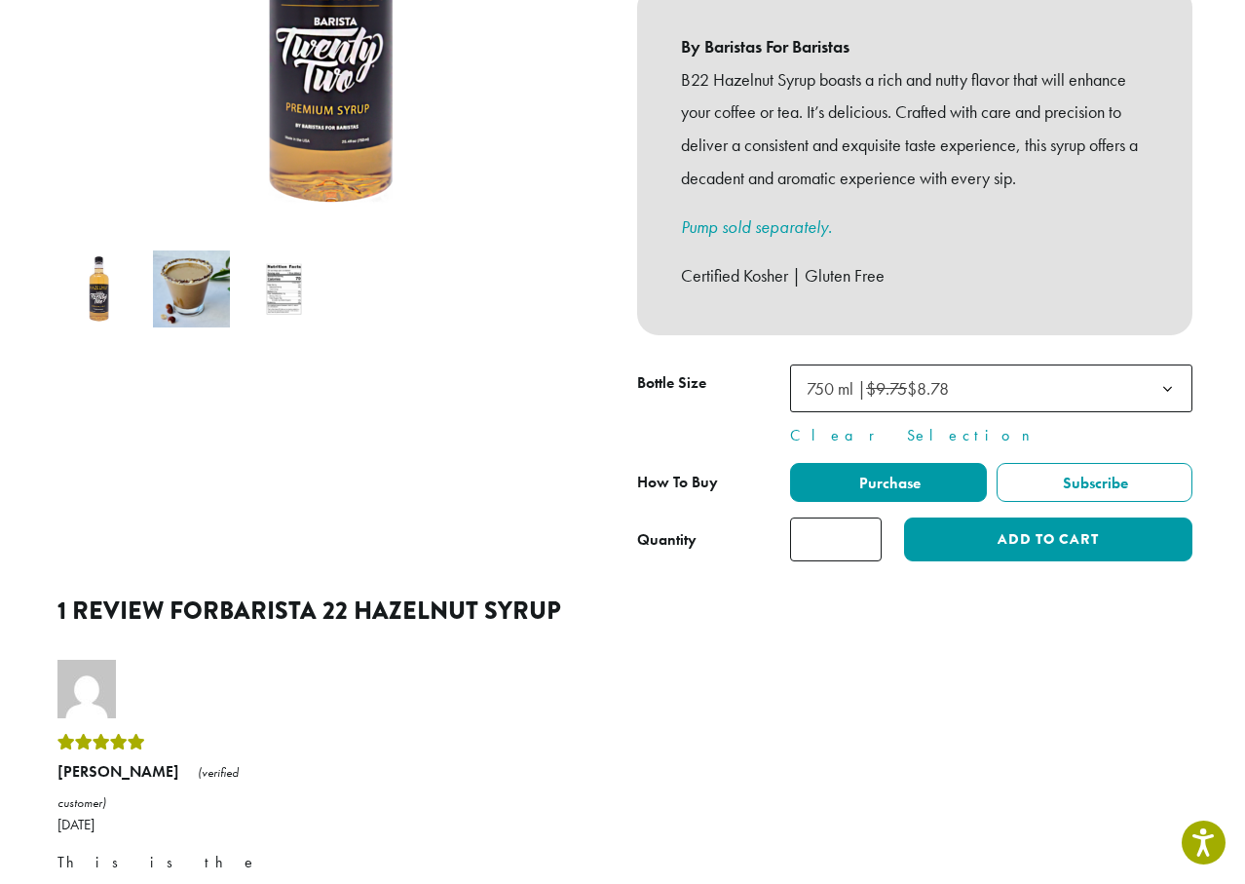
type input "*"
click at [867, 517] on input "*" at bounding box center [836, 539] width 92 height 44
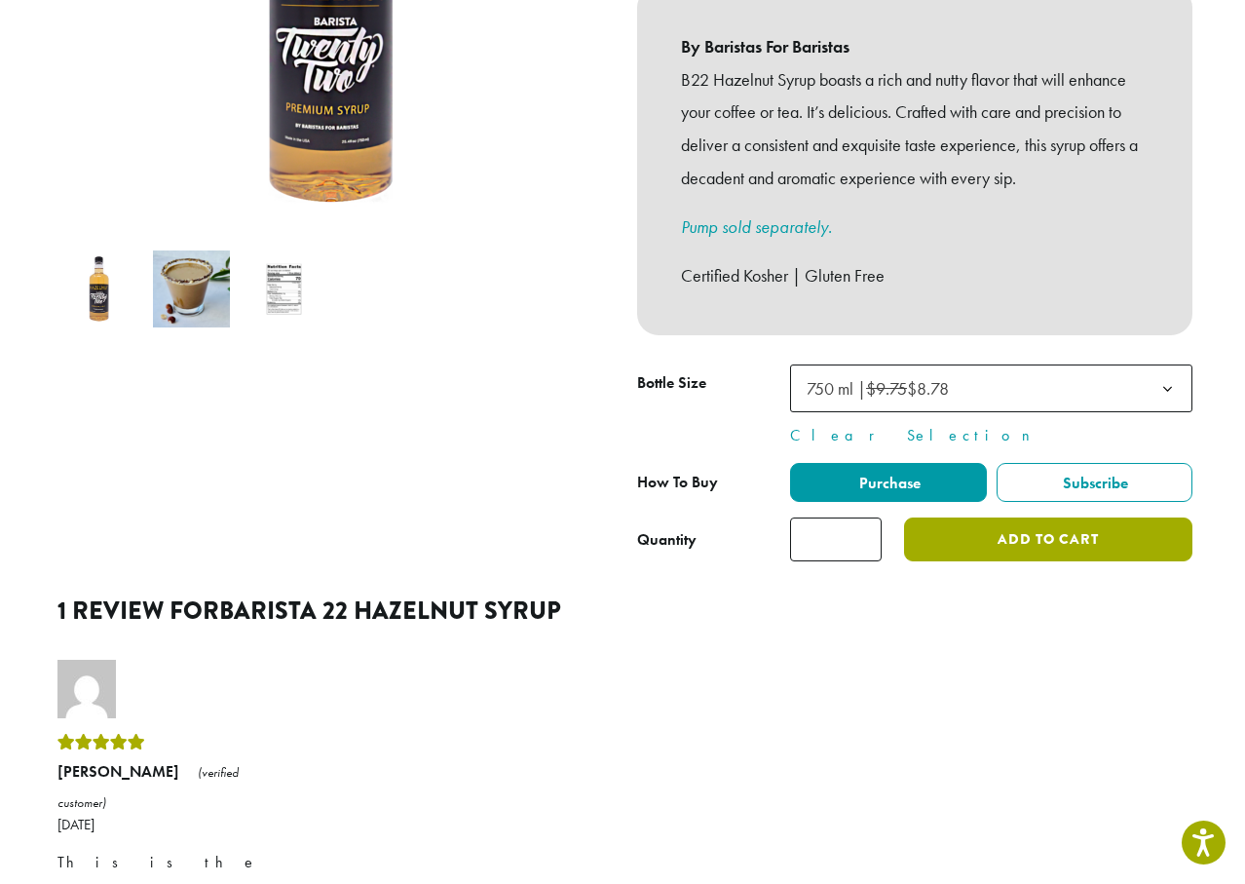
click at [1006, 517] on button "Add to cart" at bounding box center [1048, 539] width 288 height 44
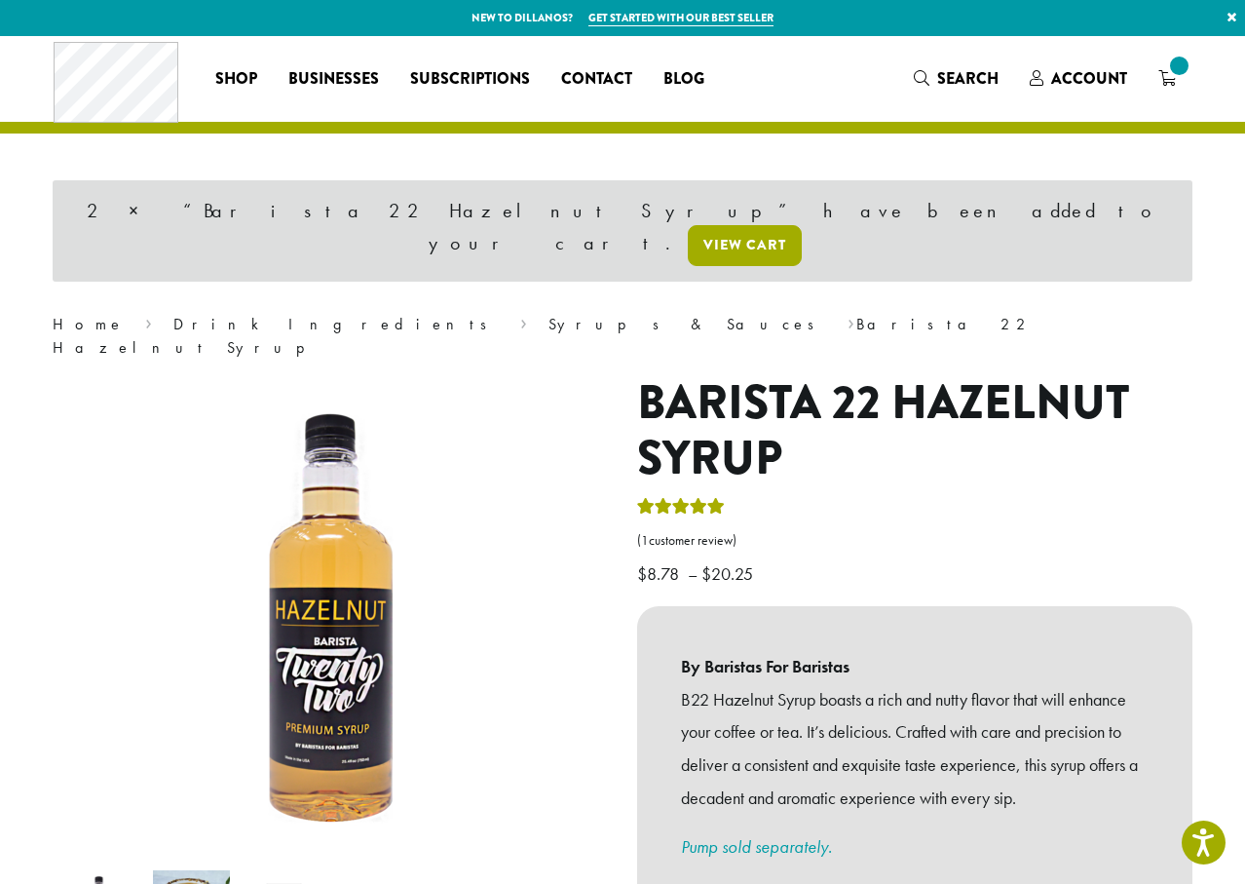
click at [802, 225] on link "View cart" at bounding box center [745, 245] width 114 height 41
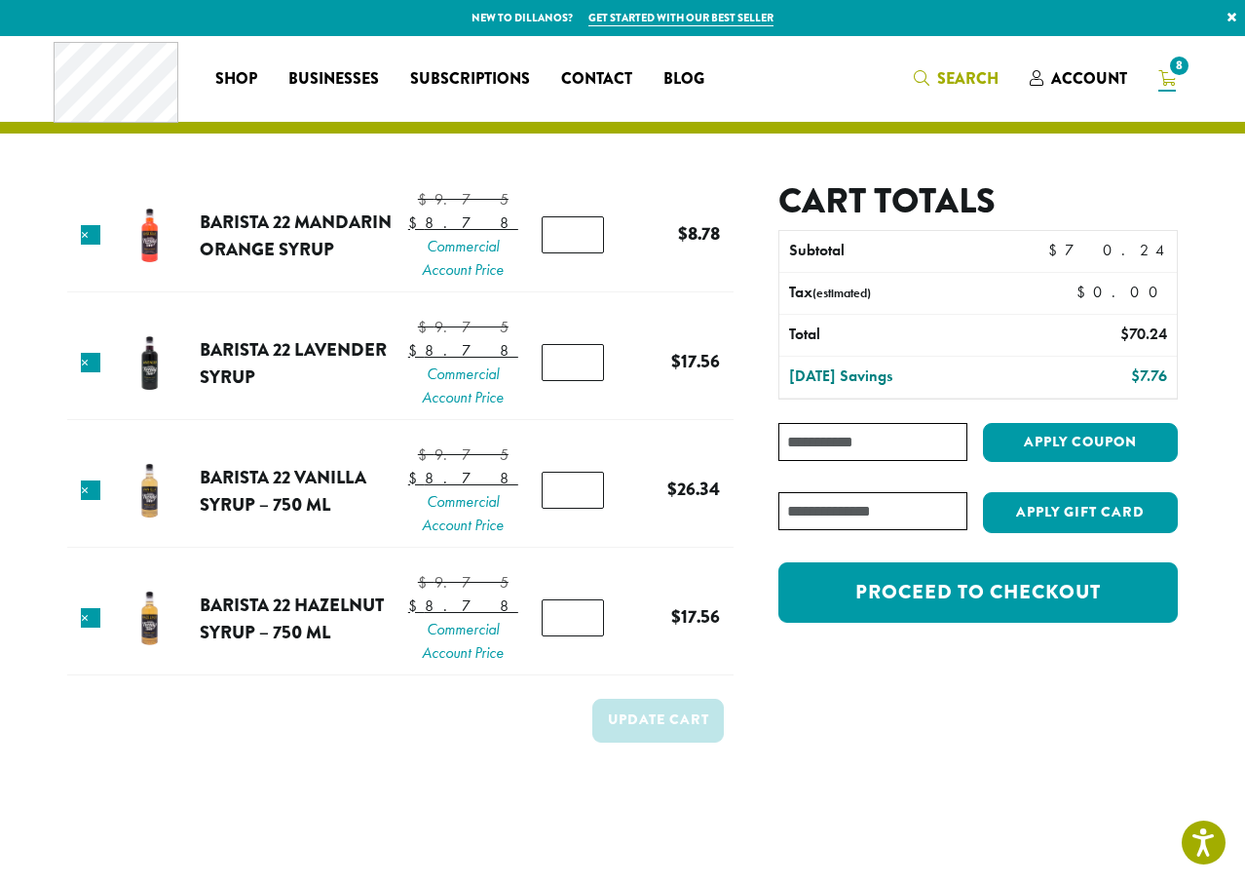
click at [946, 75] on span "Search" at bounding box center [967, 78] width 61 height 22
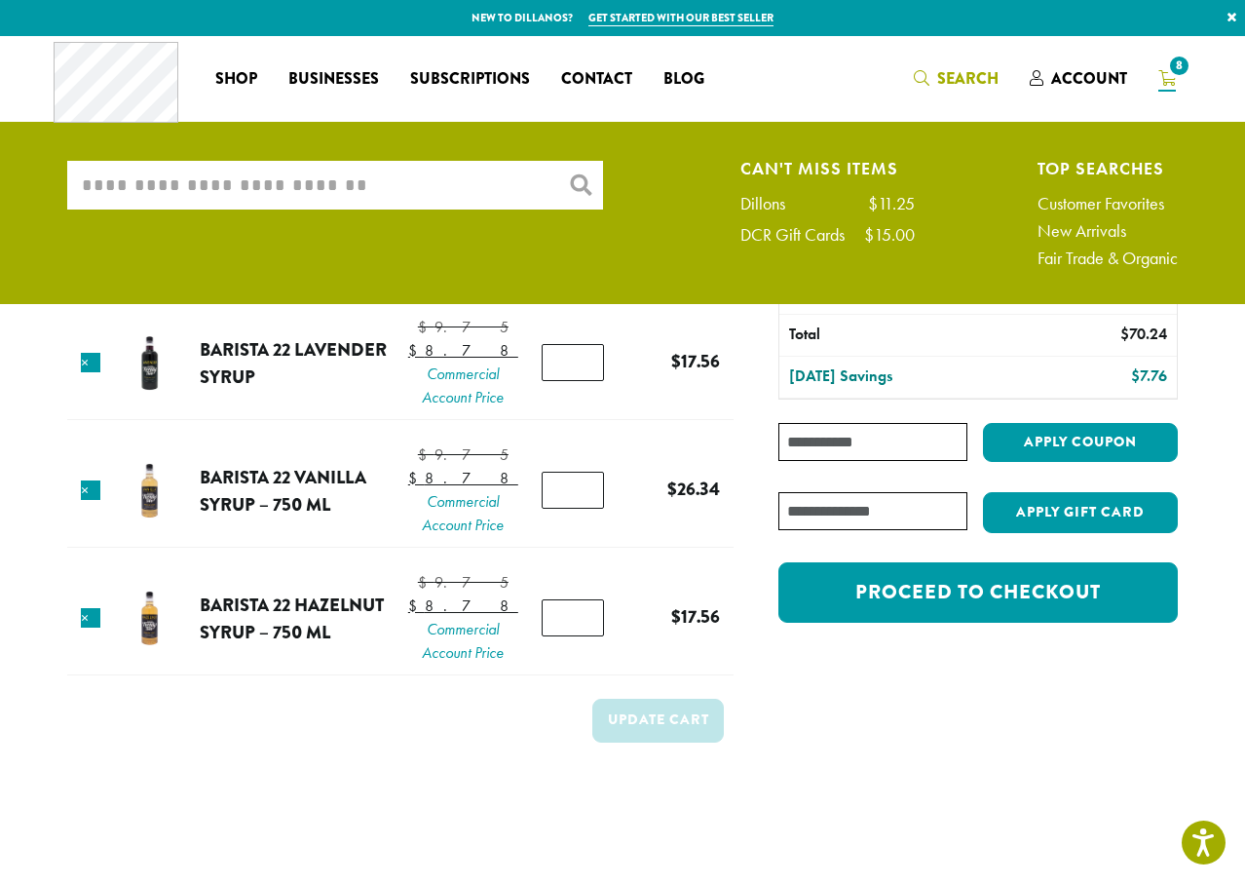
click at [325, 190] on input "What are you searching for?" at bounding box center [335, 185] width 536 height 49
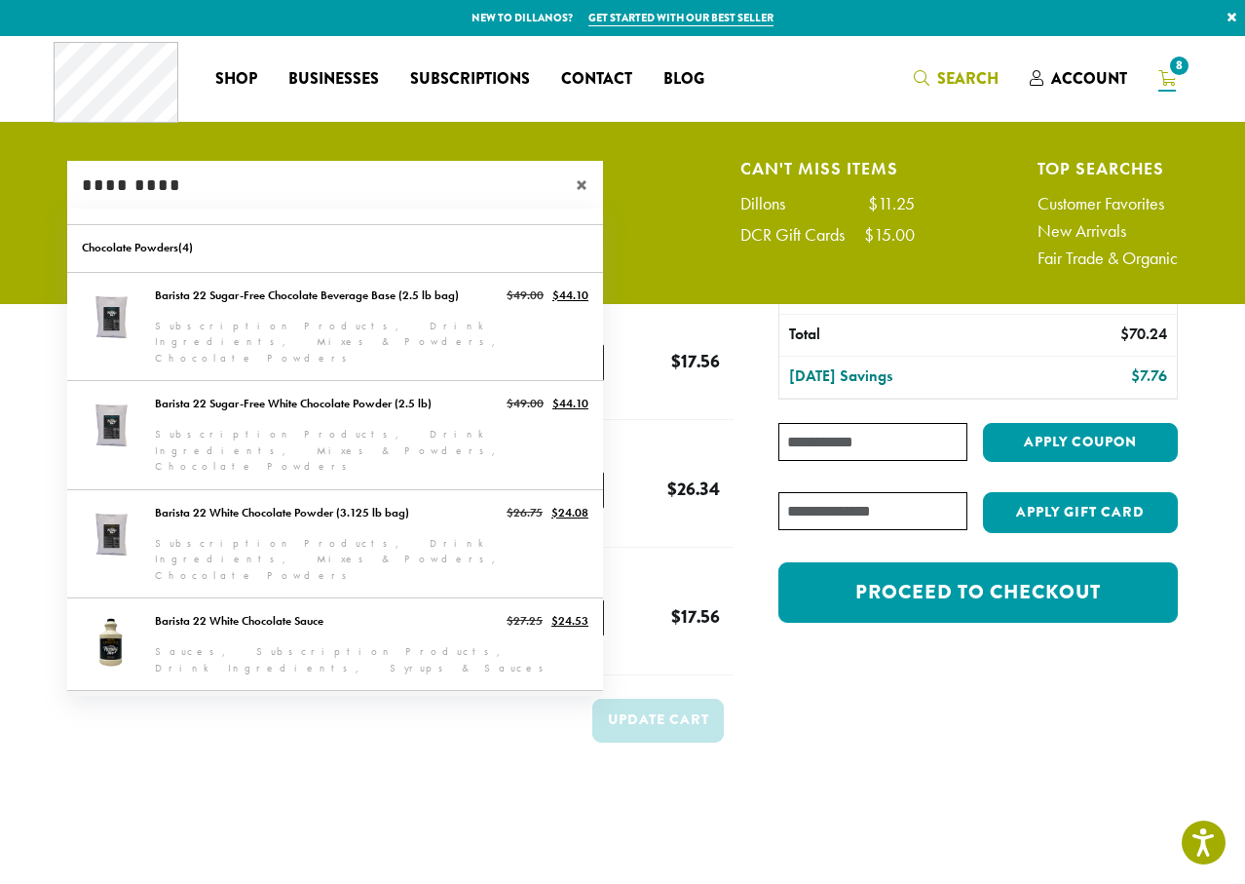
type input "*********"
click at [239, 691] on link "Barista 22 Chocolate Sauce" at bounding box center [335, 737] width 536 height 92
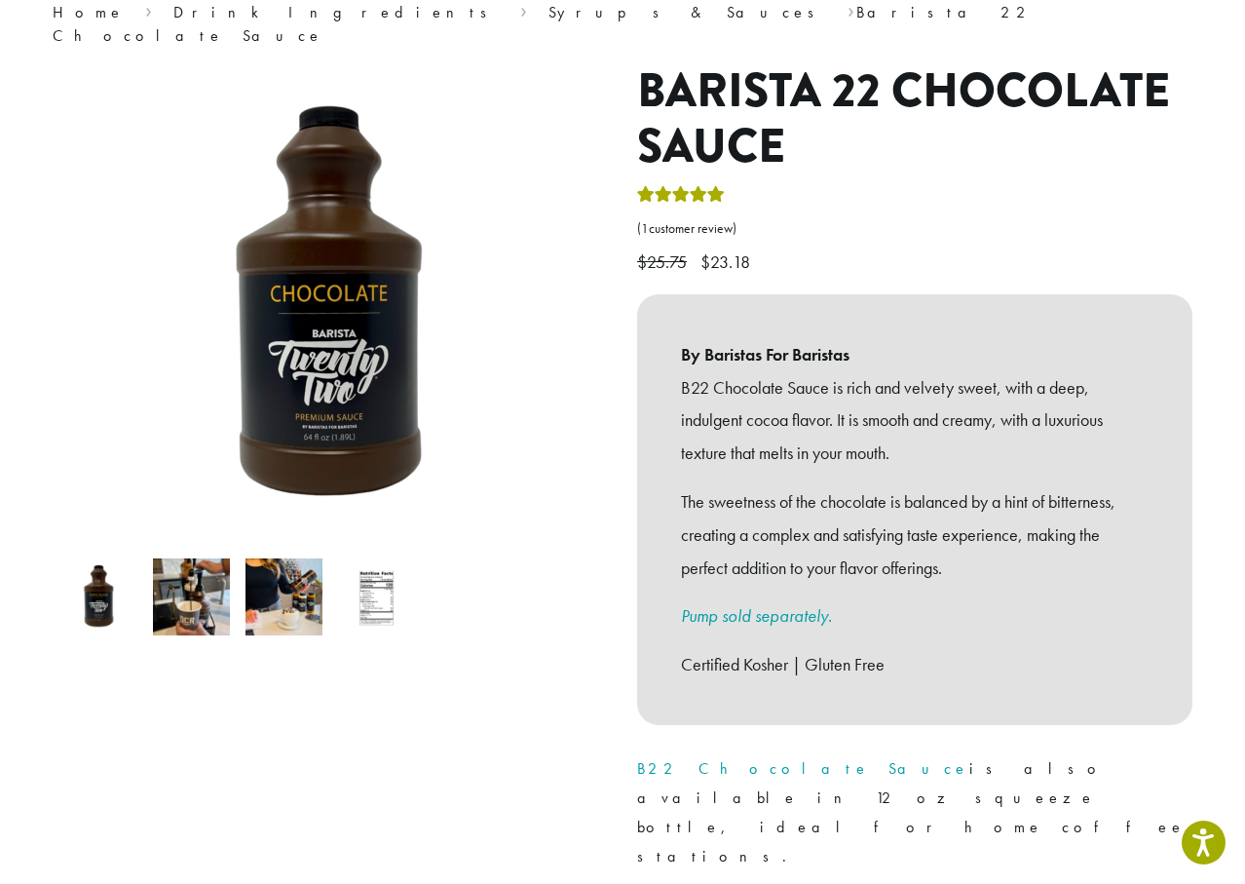
scroll to position [390, 0]
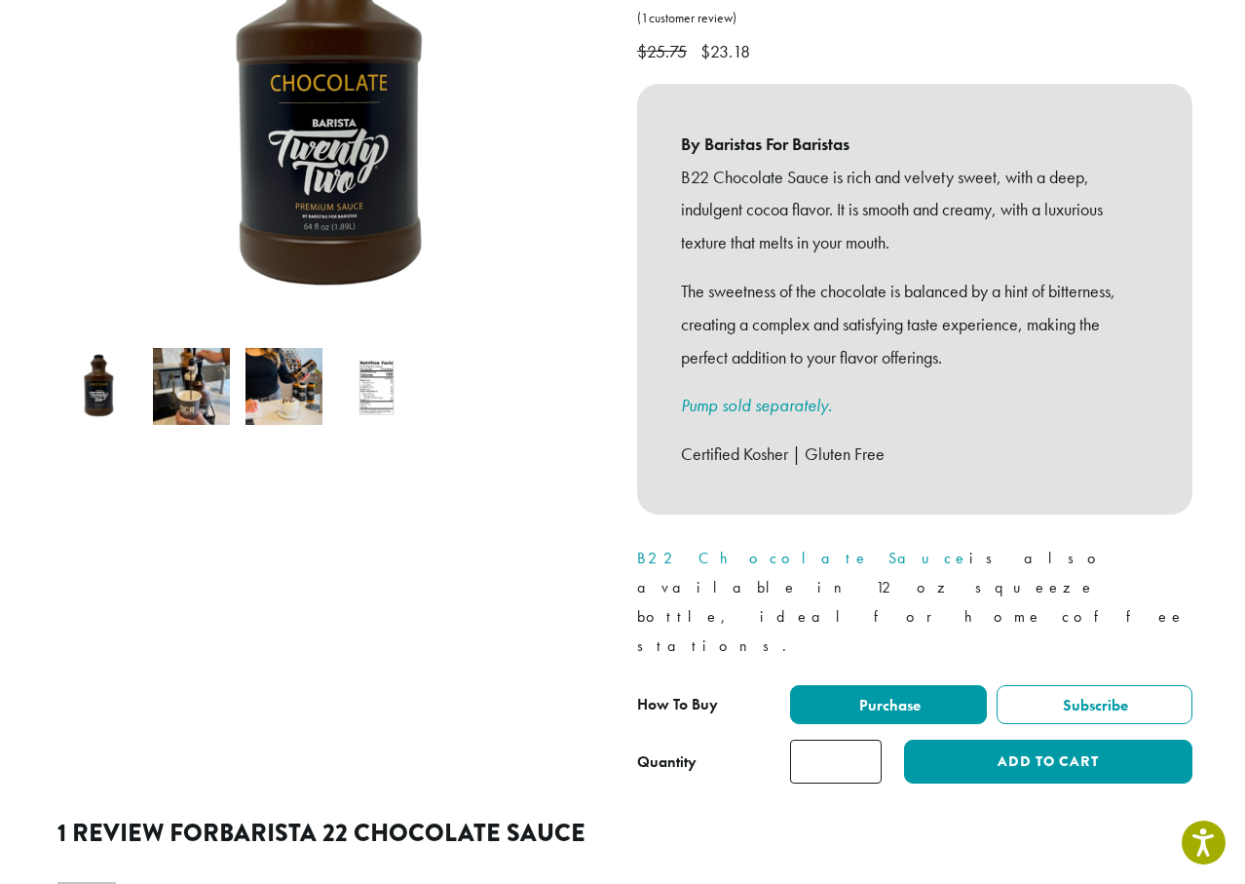
type input "*"
click at [863, 739] on input "*" at bounding box center [836, 761] width 92 height 44
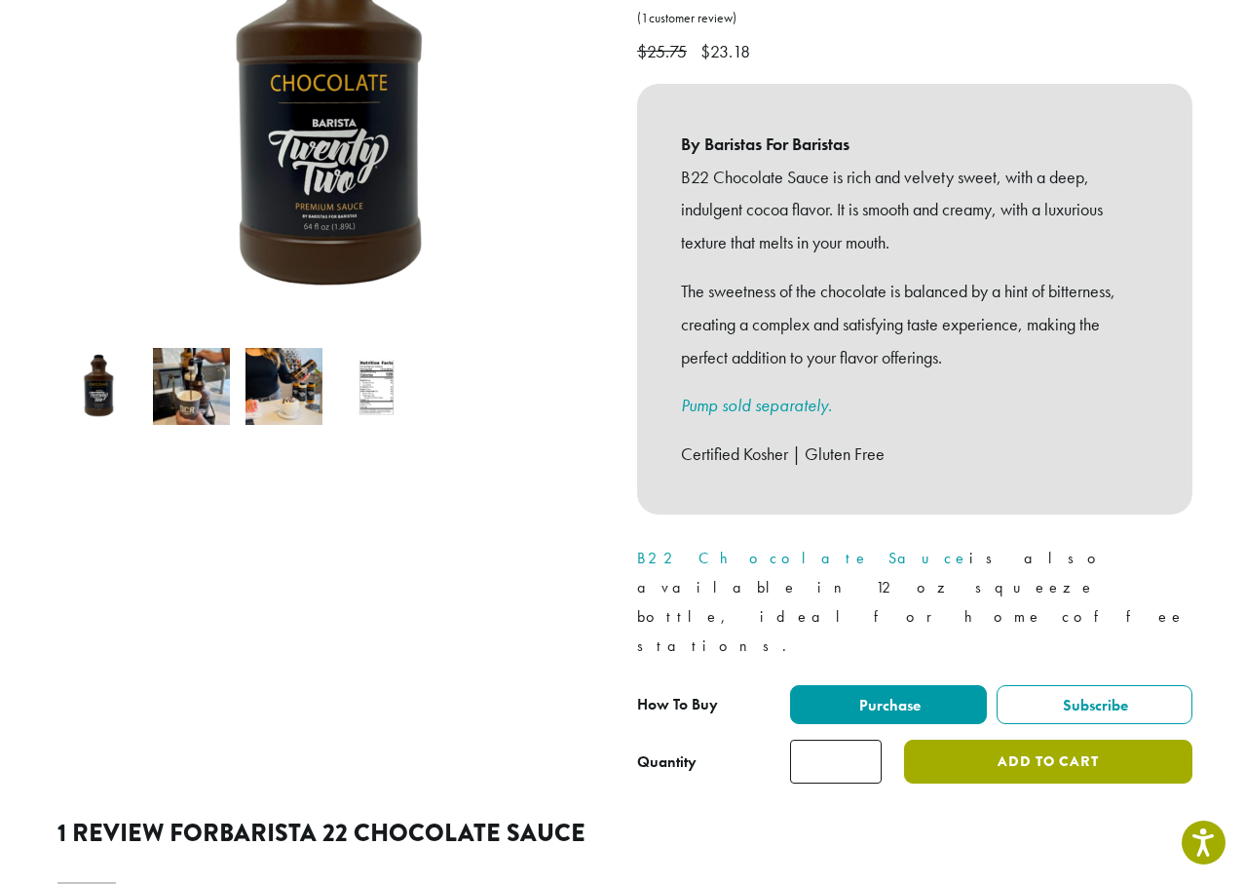
click at [999, 739] on button "Add to cart" at bounding box center [1048, 761] width 288 height 44
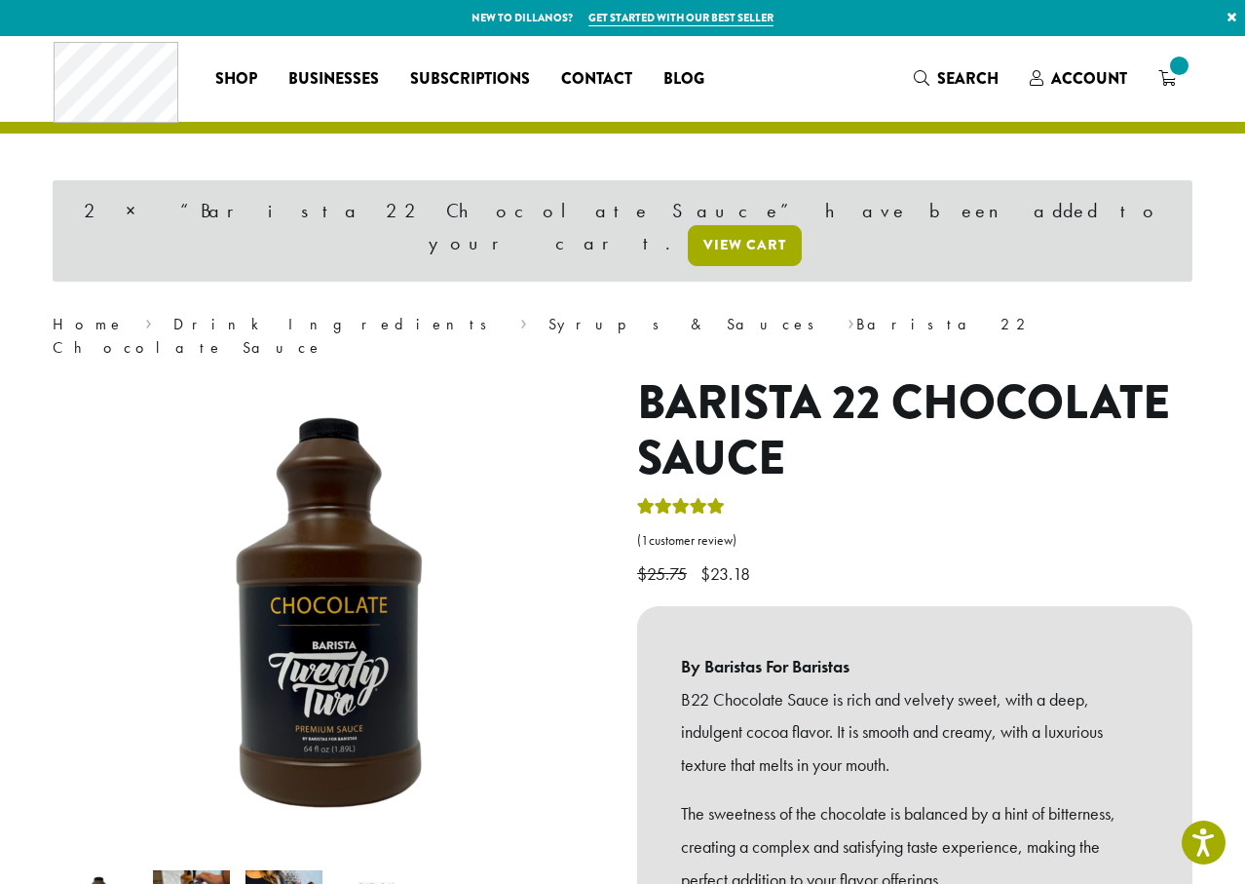
click at [802, 225] on link "View cart" at bounding box center [745, 245] width 114 height 41
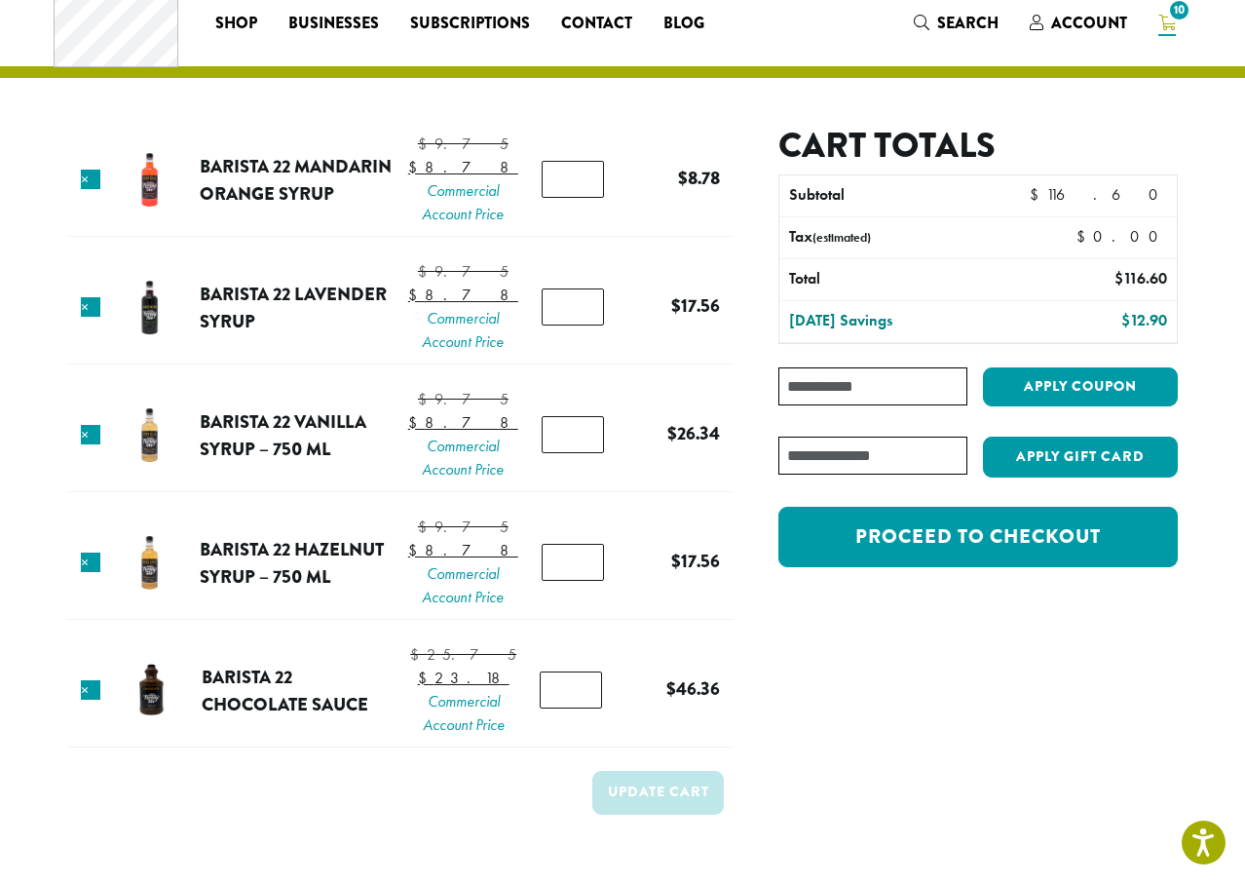
scroll to position [97, 0]
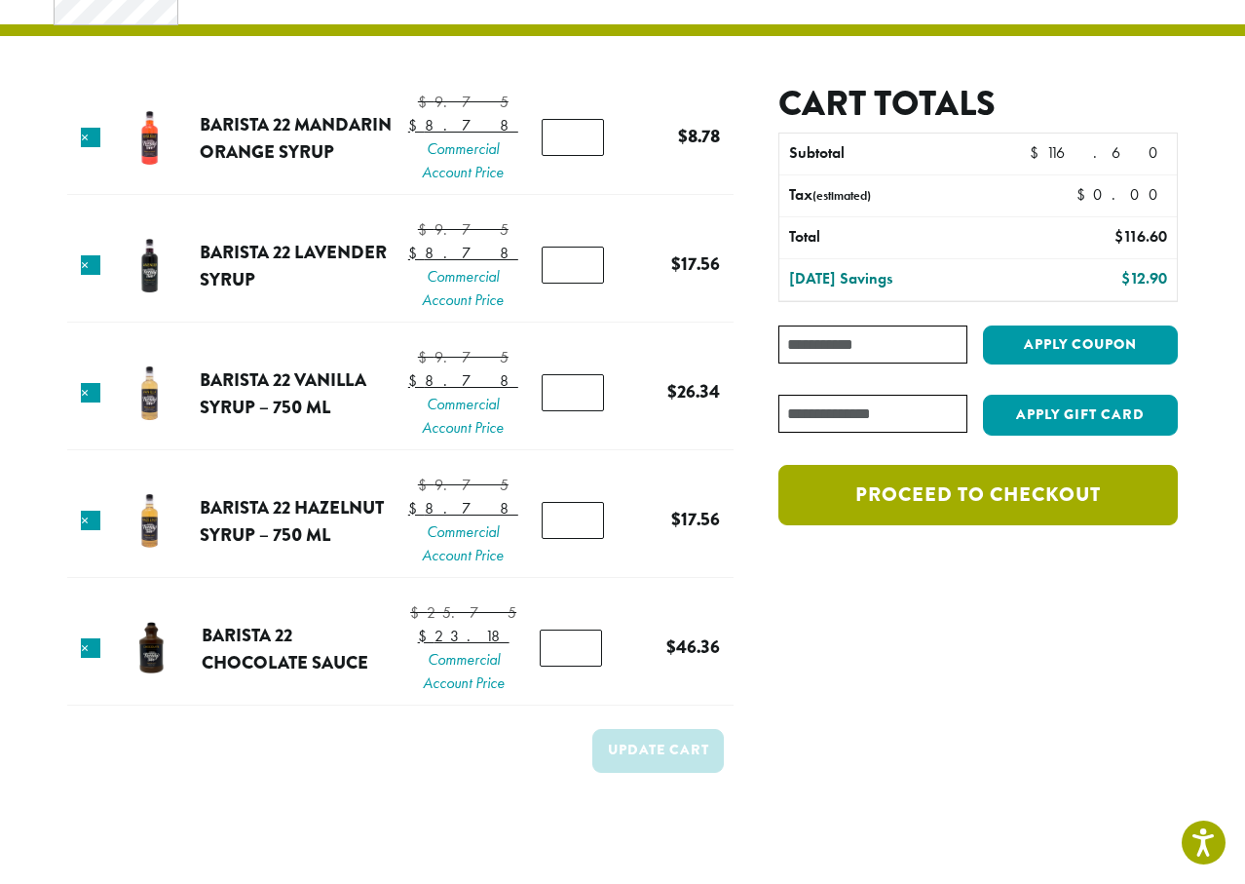
click at [1058, 486] on link "Proceed to checkout" at bounding box center [977, 495] width 399 height 60
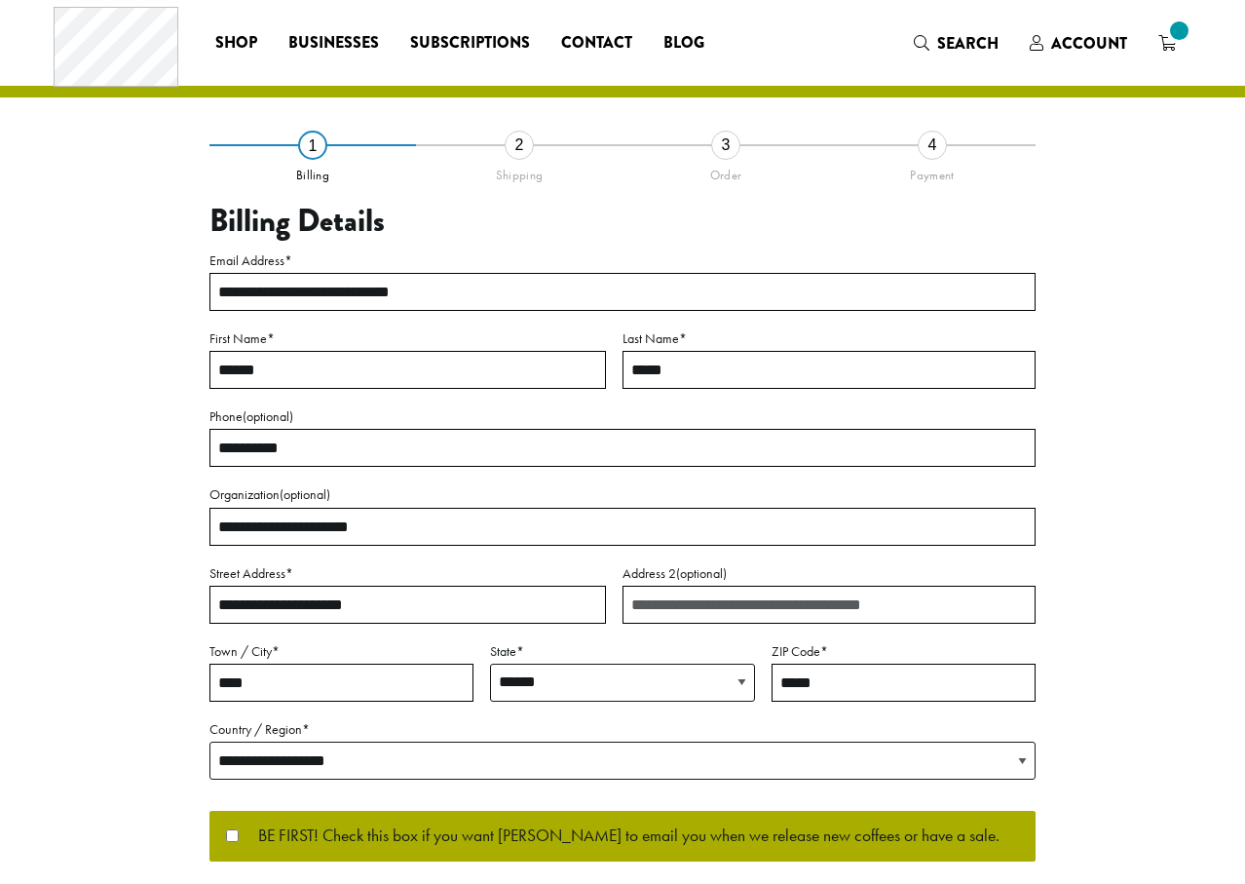
select select "**"
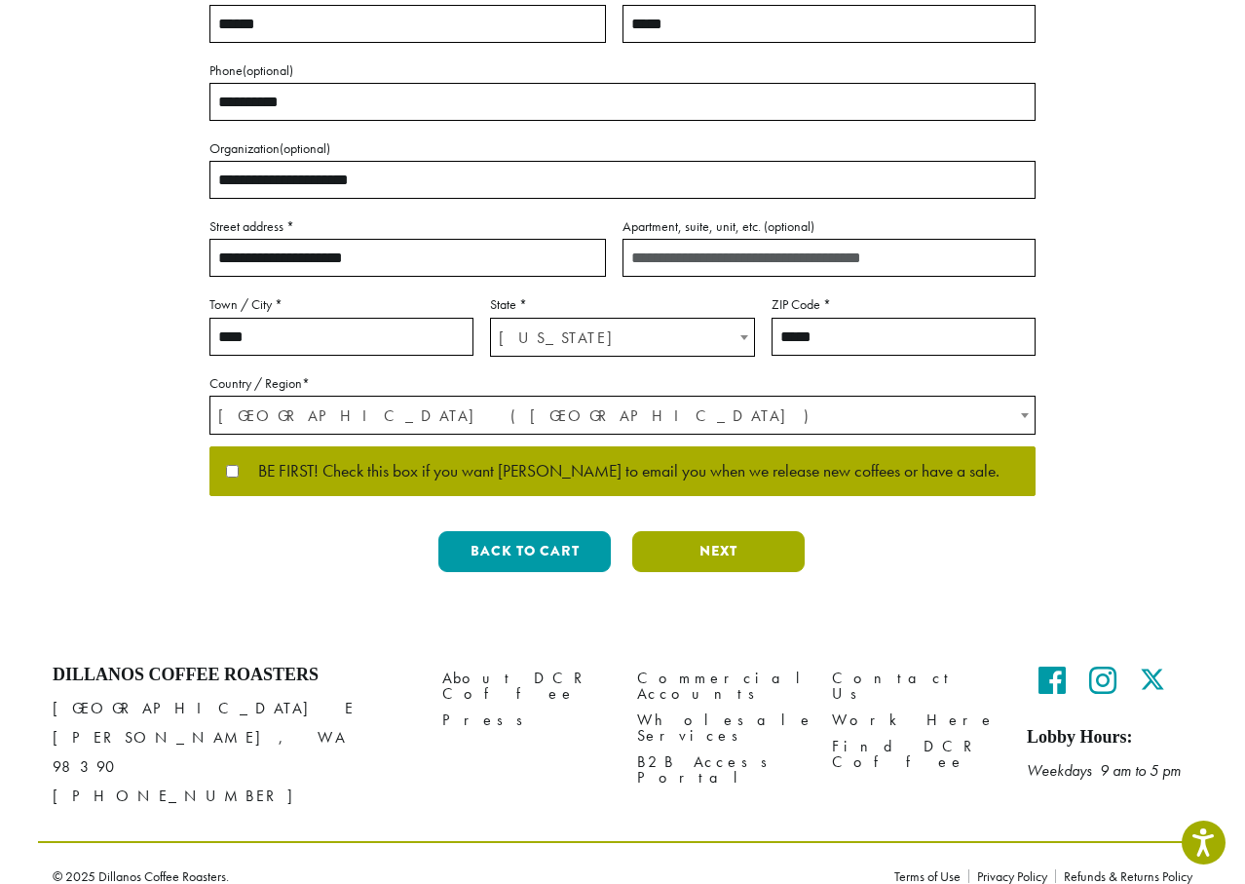
click at [747, 550] on button "Next" at bounding box center [718, 551] width 172 height 41
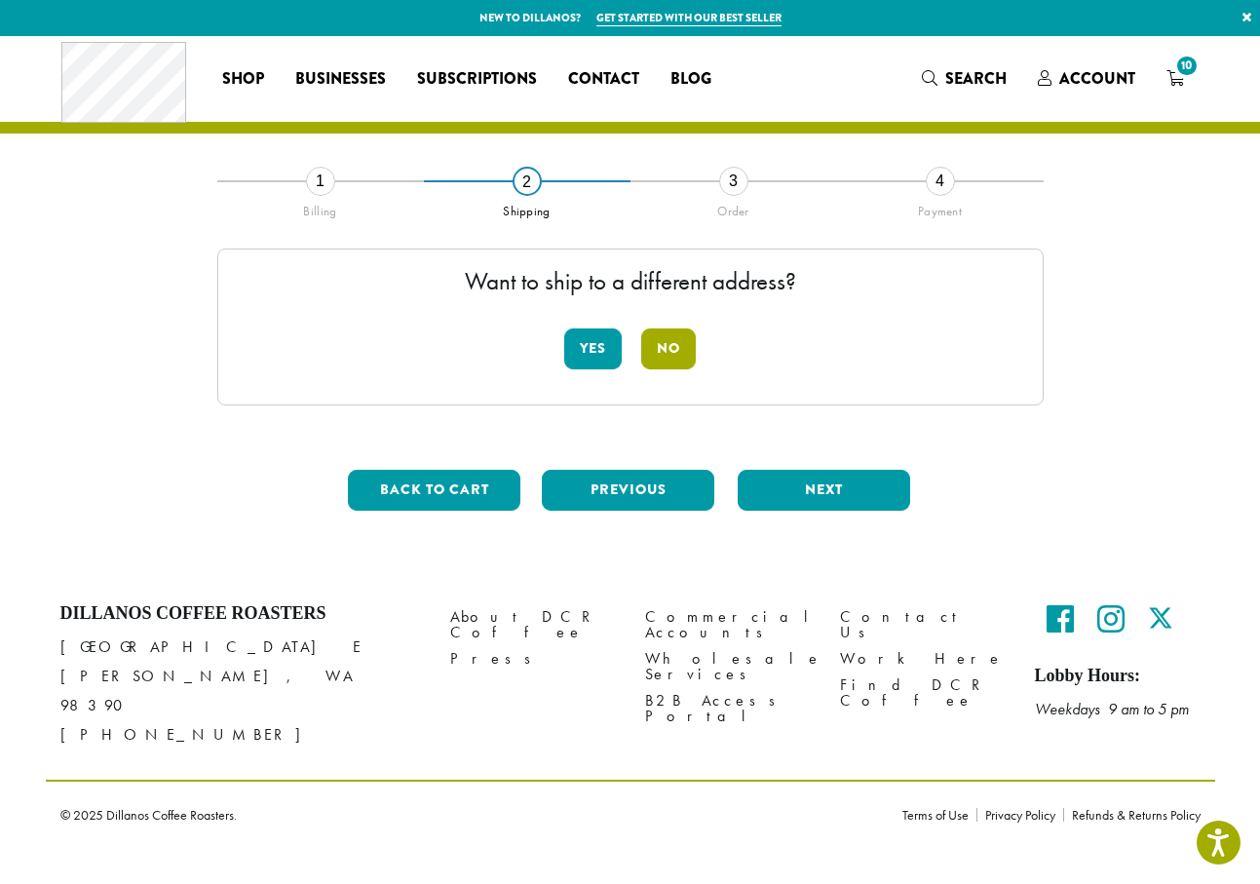
click at [661, 354] on button "No" at bounding box center [668, 348] width 55 height 41
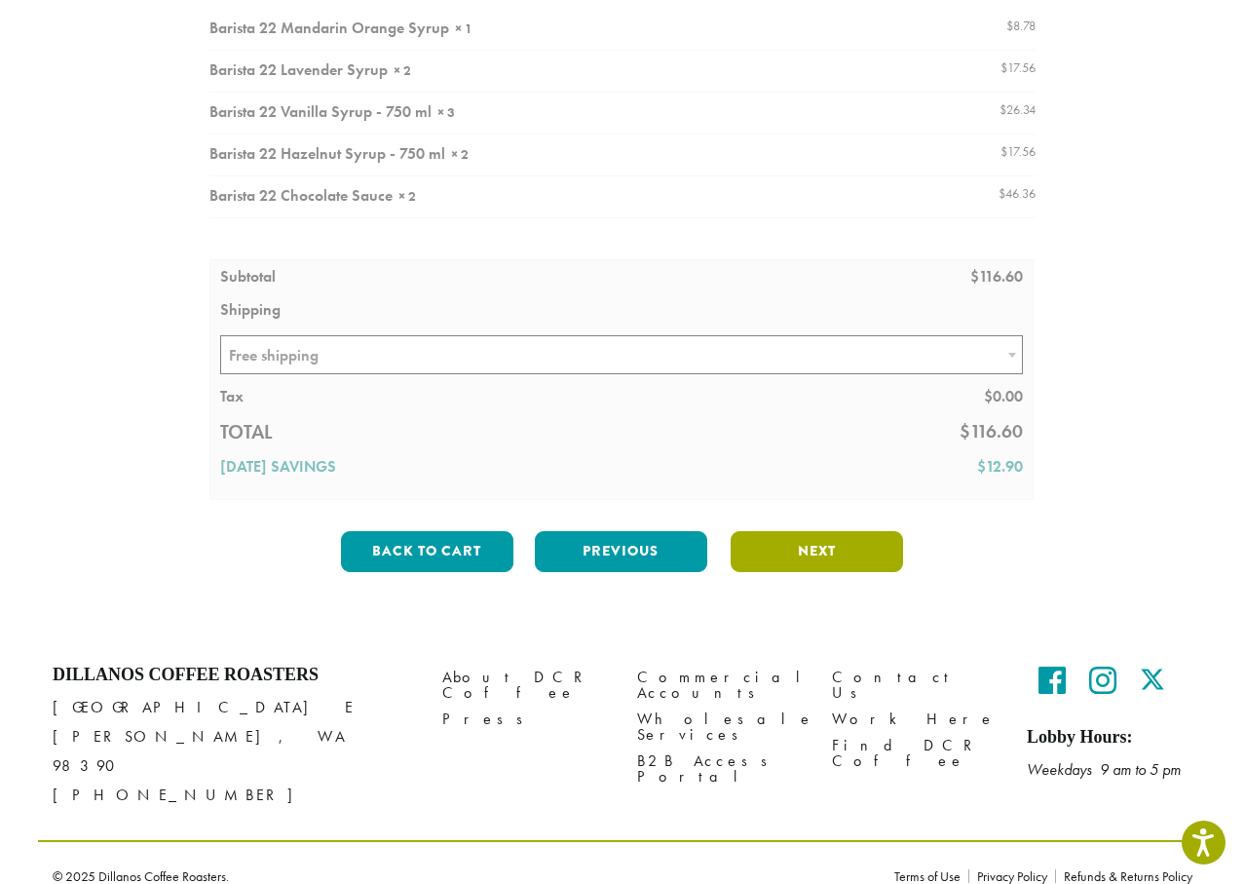
click at [818, 547] on button "Next" at bounding box center [817, 551] width 172 height 41
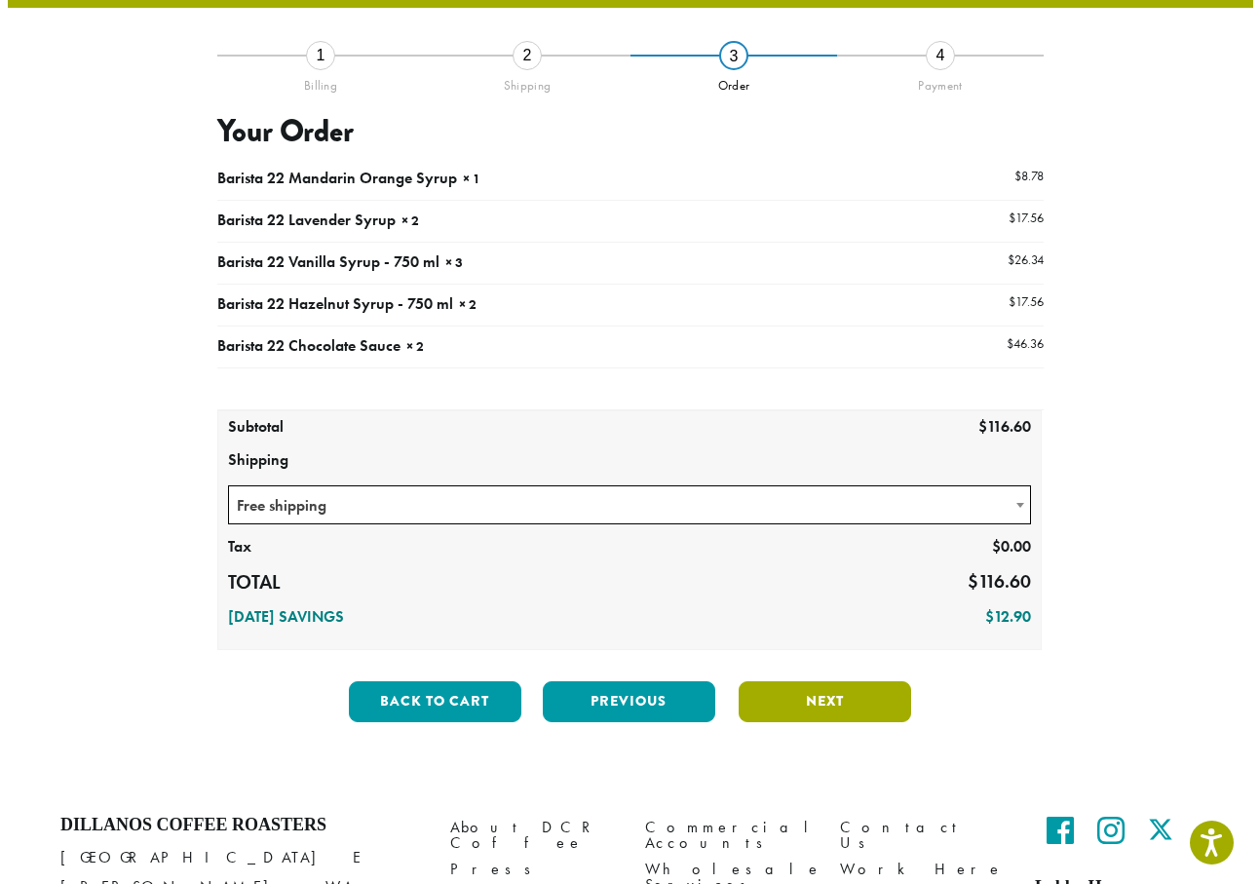
scroll to position [112, 0]
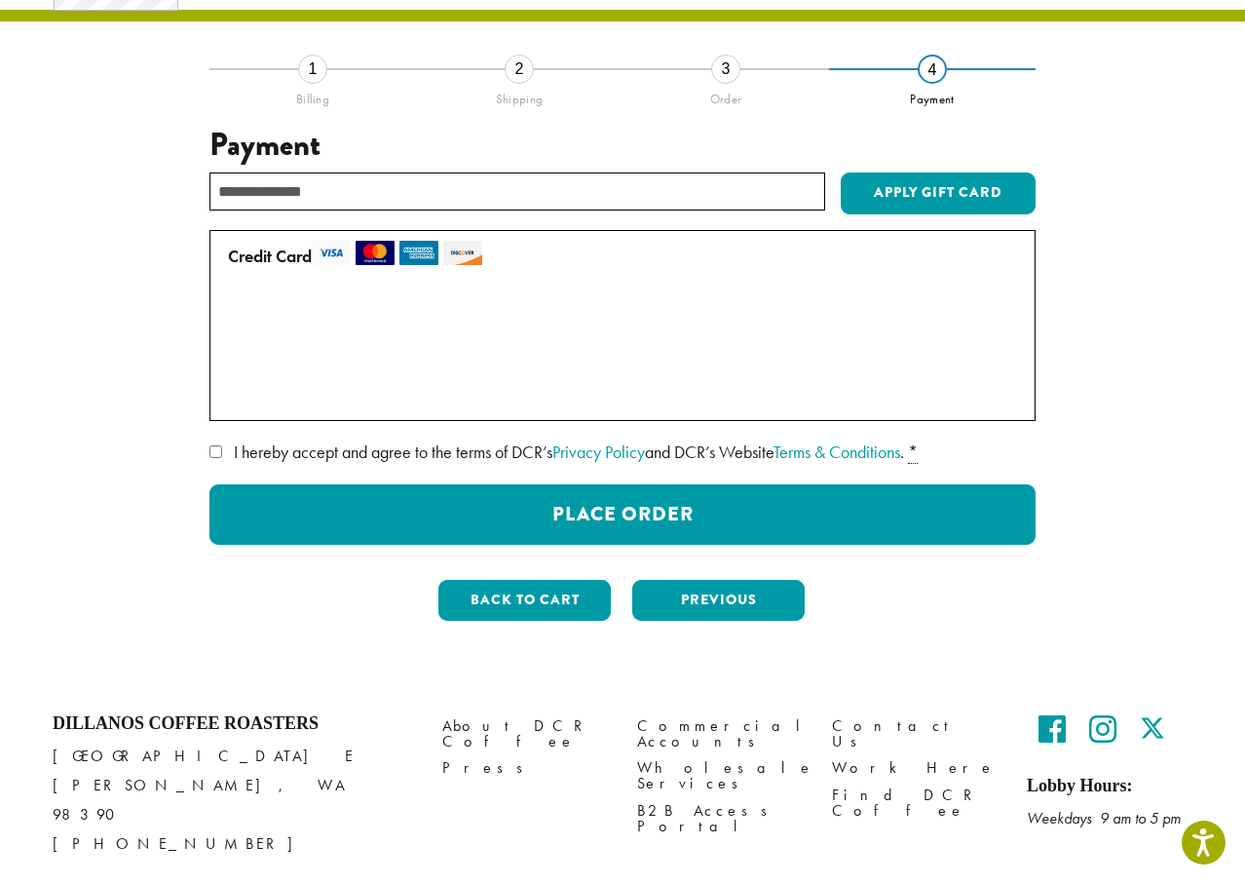
click at [224, 447] on label "I hereby accept and agree to the terms of DCR’s Privacy Policy and DCR’s Websit…" at bounding box center [622, 451] width 826 height 31
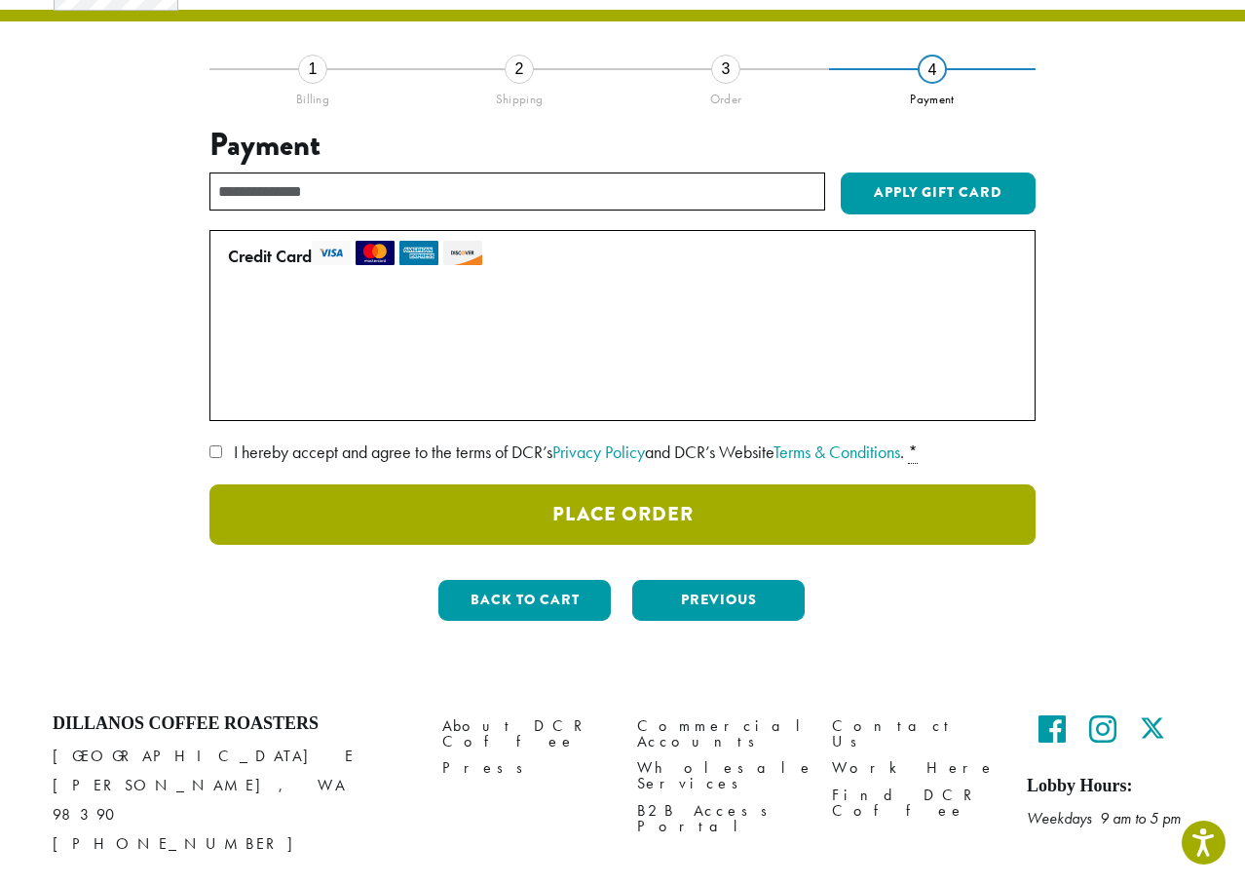
click at [524, 508] on button "Place Order" at bounding box center [622, 514] width 826 height 60
